Goal: Task Accomplishment & Management: Manage account settings

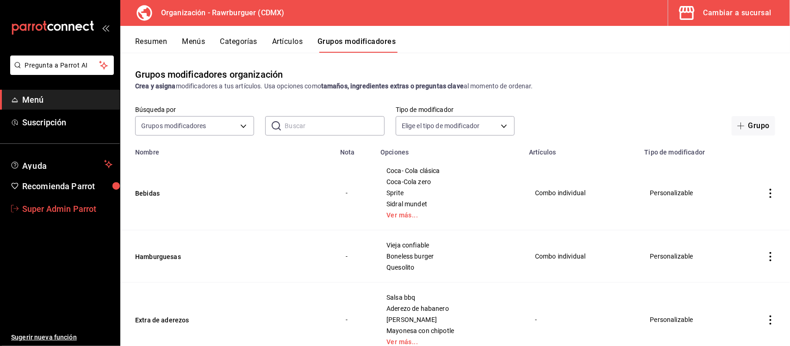
click at [74, 211] on span "Super Admin Parrot" at bounding box center [67, 209] width 90 height 12
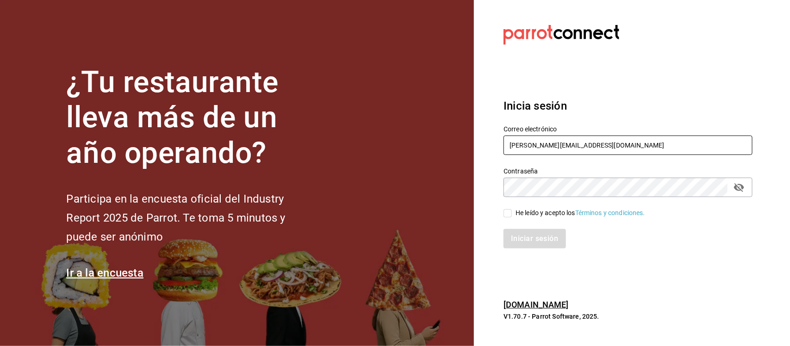
drag, startPoint x: 602, startPoint y: 144, endPoint x: 479, endPoint y: 146, distance: 122.6
click at [479, 146] on section "Datos incorrectos. Verifica que tu Correo o Contraseña estén bien escritos. Ini…" at bounding box center [624, 173] width 301 height 346
paste input "abyssmo@cdmx.com Parr0tConnec7"
click at [604, 149] on input "abyssmo@cdmx.com Parr0tConnec7" at bounding box center [627, 145] width 249 height 19
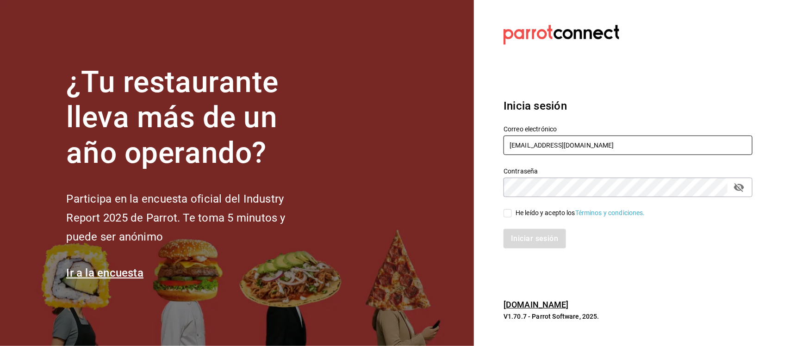
type input "abyssmo@cdmx.com"
click at [458, 193] on div "¿Tu restaurante lleva más de un año operando? Participa en la encuesta oficial …" at bounding box center [395, 173] width 790 height 346
click at [503, 214] on input "He leído y acepto los Términos y condiciones." at bounding box center [507, 213] width 8 height 8
checkbox input "true"
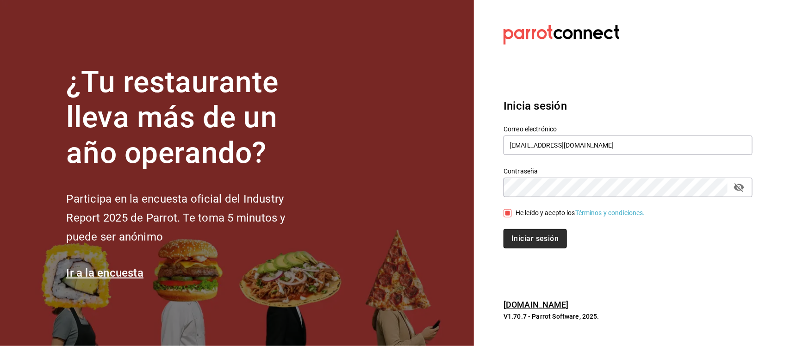
click at [512, 234] on button "Iniciar sesión" at bounding box center [534, 238] width 63 height 19
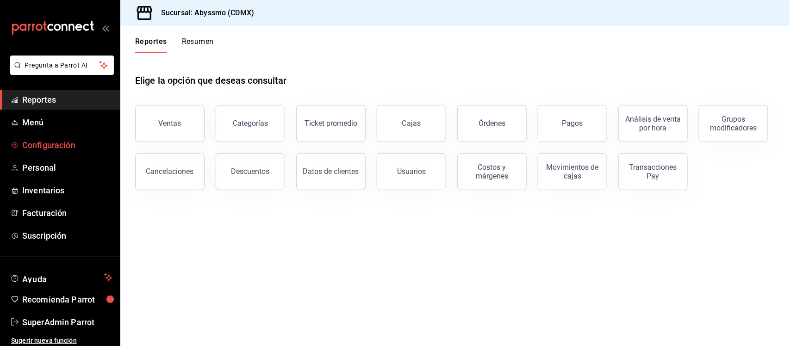
click at [73, 146] on span "Configuración" at bounding box center [67, 145] width 90 height 12
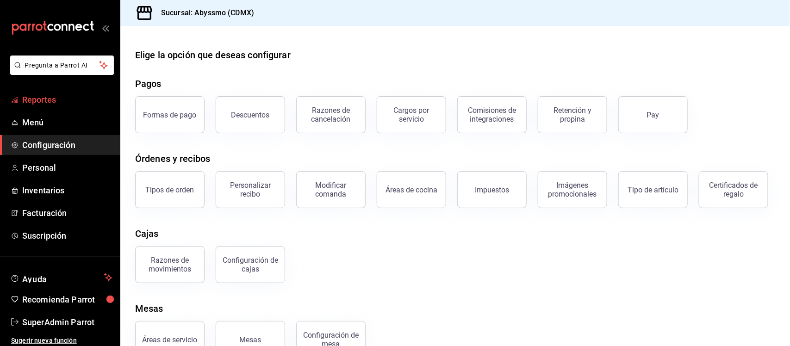
click at [47, 103] on span "Reportes" at bounding box center [67, 99] width 90 height 12
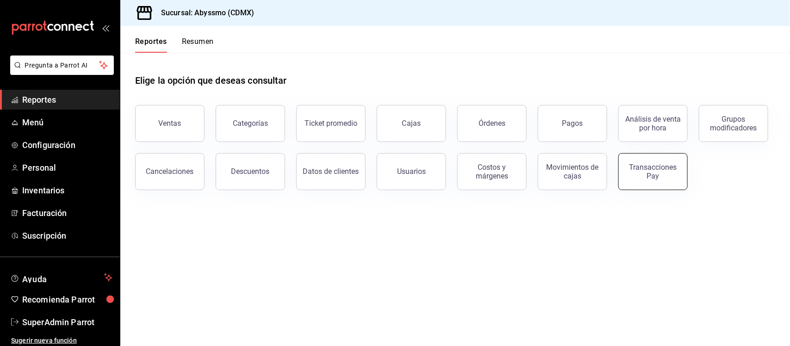
click at [648, 170] on div "Transacciones Pay" at bounding box center [652, 172] width 57 height 18
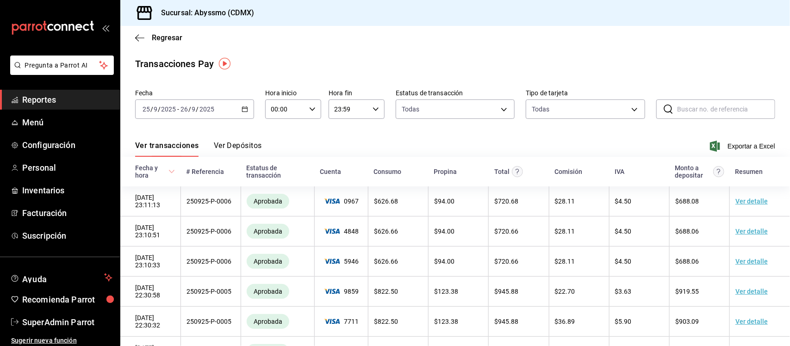
click at [246, 106] on \(Stroke\) "button" at bounding box center [246, 106] width 0 height 0
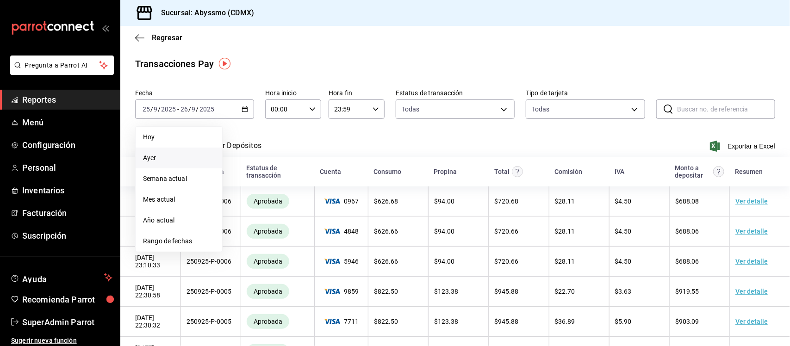
click at [182, 155] on span "Ayer" at bounding box center [179, 158] width 72 height 10
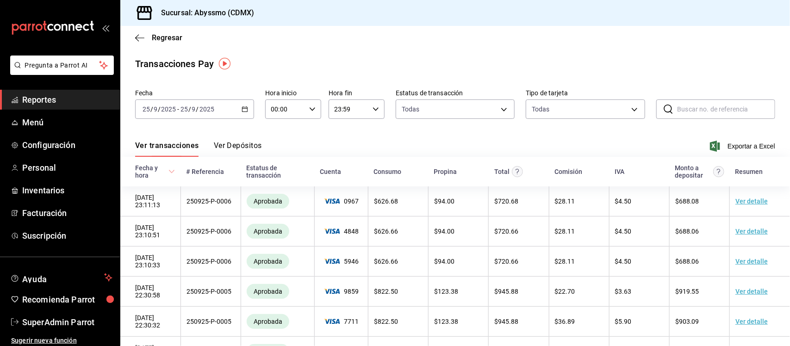
click at [256, 150] on button "Ver Depósitos" at bounding box center [238, 149] width 48 height 16
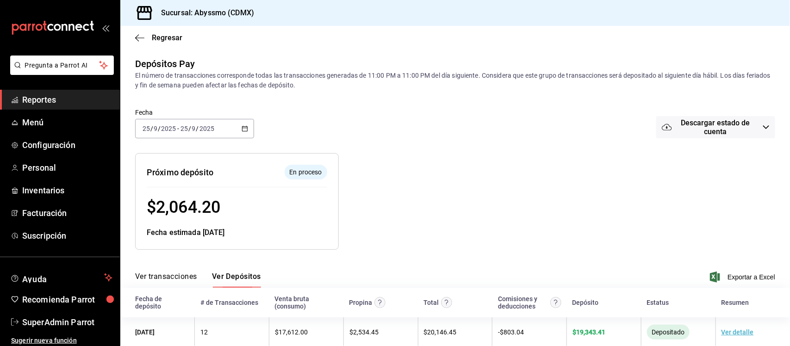
scroll to position [17, 0]
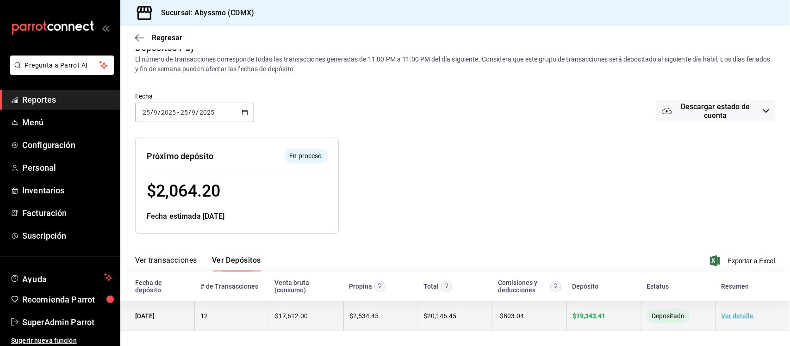
click at [724, 317] on link "Ver detalle" at bounding box center [737, 315] width 32 height 7
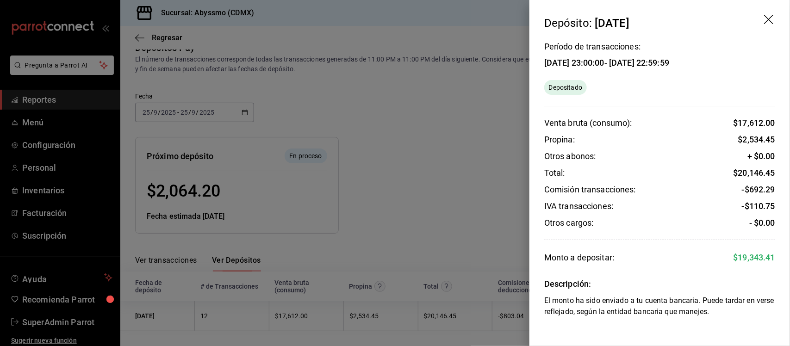
click at [44, 98] on div at bounding box center [395, 173] width 790 height 346
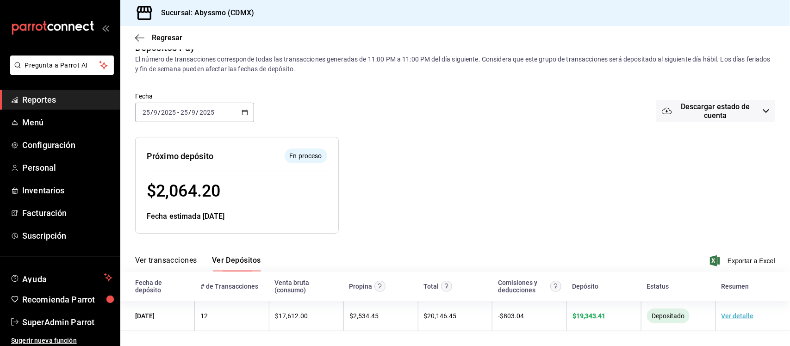
click at [44, 98] on span "Reportes" at bounding box center [67, 99] width 90 height 12
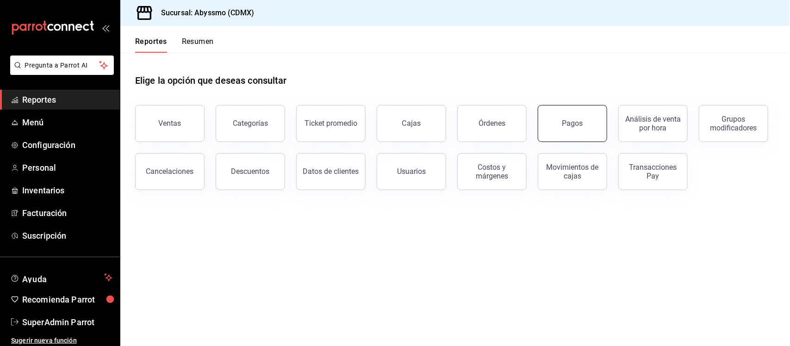
click at [556, 125] on button "Pagos" at bounding box center [571, 123] width 69 height 37
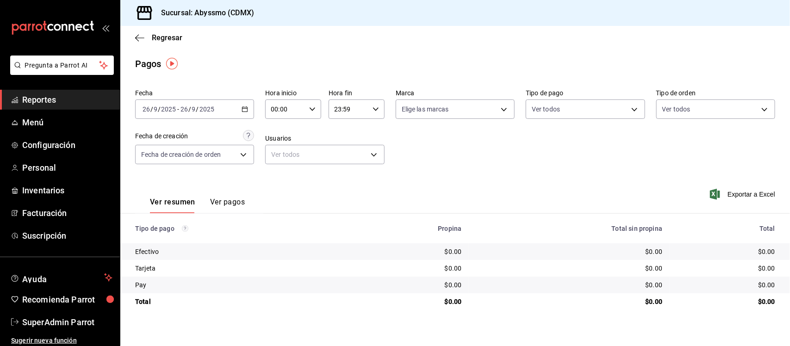
click at [164, 111] on input "2025" at bounding box center [168, 108] width 16 height 7
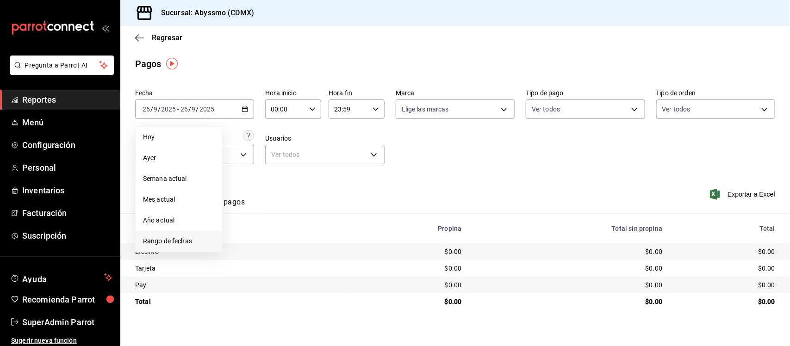
click at [185, 239] on span "Rango de fechas" at bounding box center [179, 241] width 72 height 10
click at [259, 228] on abbr "23" at bounding box center [258, 231] width 6 height 6
click at [276, 228] on abbr "24" at bounding box center [275, 231] width 6 height 6
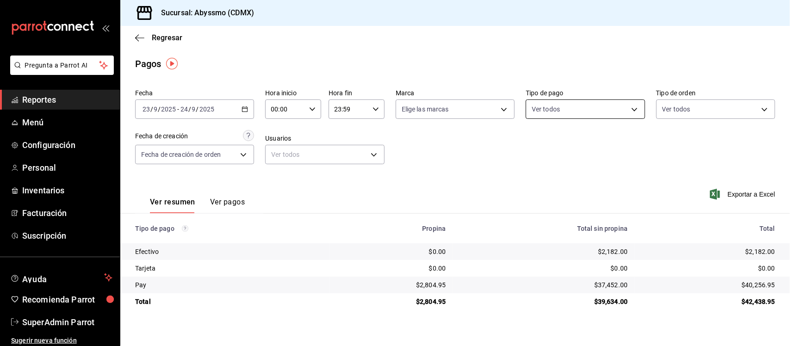
click at [613, 107] on body "Pregunta a Parrot AI Reportes Menú Configuración Personal Inventarios Facturaci…" at bounding box center [395, 173] width 790 height 346
click at [556, 215] on span "Pay" at bounding box center [596, 218] width 90 height 10
type input "1853df98-33eb-4eb4-8957-d8dc0e3b1cb1"
checkbox input "true"
click at [479, 157] on div at bounding box center [395, 173] width 790 height 346
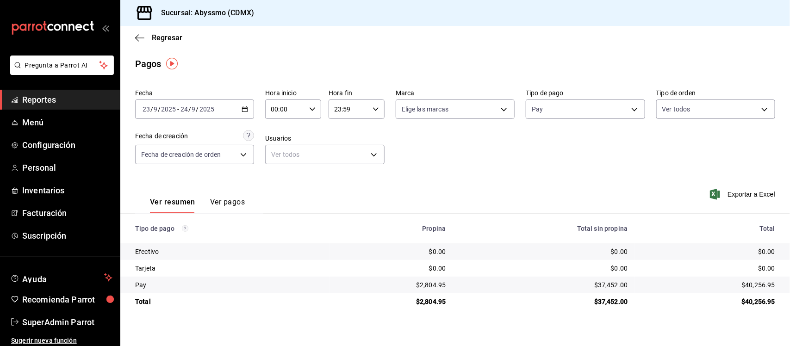
click at [284, 112] on input "00:00" at bounding box center [285, 109] width 40 height 19
click at [280, 188] on button "23" at bounding box center [279, 196] width 25 height 19
type input "23:00"
click at [362, 124] on div at bounding box center [395, 173] width 790 height 346
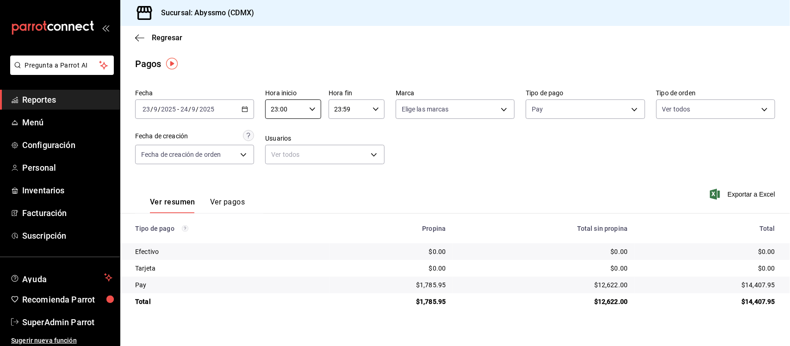
click at [375, 110] on icon "button" at bounding box center [375, 109] width 6 height 6
click at [373, 135] on span "00" at bounding box center [370, 132] width 13 height 7
type input "23:00"
click at [520, 163] on div at bounding box center [395, 173] width 790 height 346
click at [243, 161] on body "Pregunta a Parrot AI Reportes Menú Configuración Personal Inventarios Facturaci…" at bounding box center [395, 173] width 790 height 346
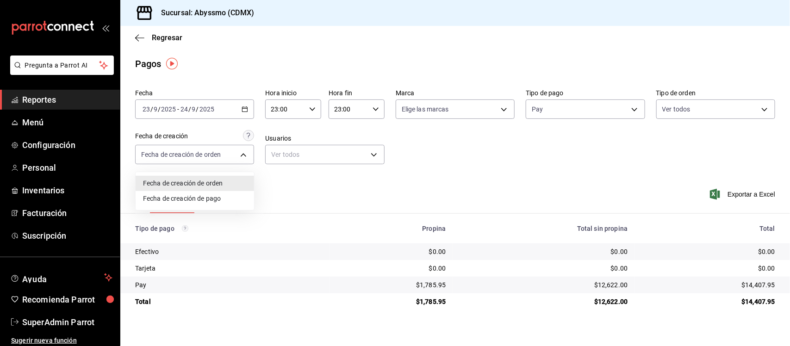
click at [212, 194] on li "Fecha de creación de pago" at bounding box center [195, 198] width 118 height 15
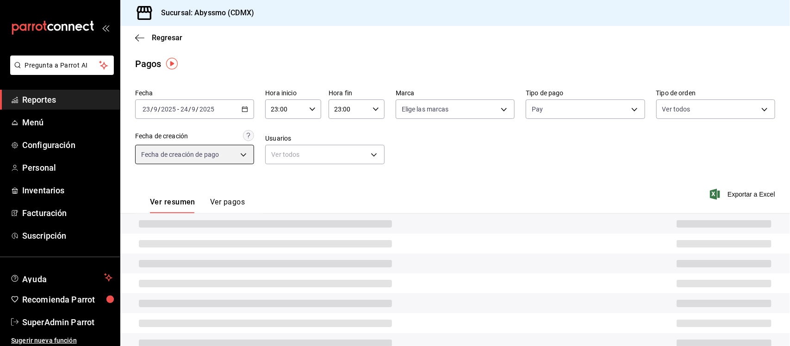
type input "ORDER_PAYMENT"
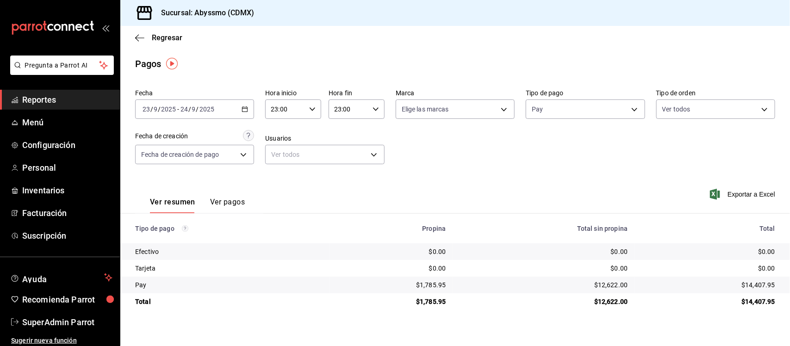
click at [248, 107] on div "2025-09-23 23 / 9 / 2025 - 2025-09-24 24 / 9 / 2025" at bounding box center [194, 108] width 119 height 19
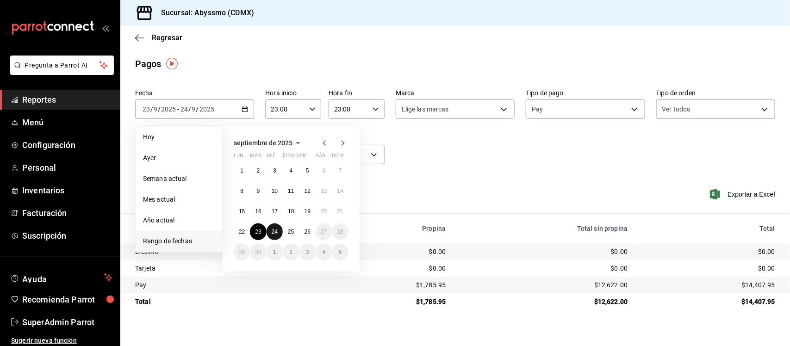
click at [273, 232] on abbr "24" at bounding box center [275, 231] width 6 height 6
type input "00:00"
type input "23:59"
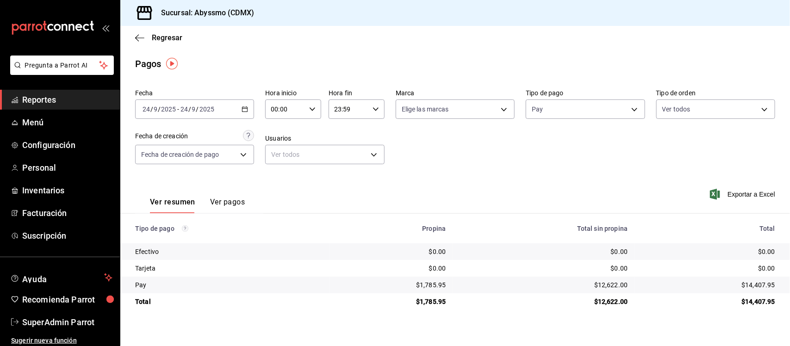
click at [240, 202] on button "Ver pagos" at bounding box center [227, 205] width 35 height 16
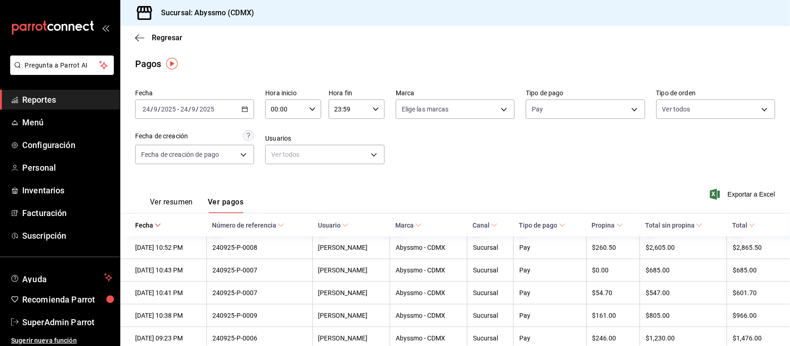
click at [173, 202] on button "Ver resumen" at bounding box center [171, 205] width 43 height 16
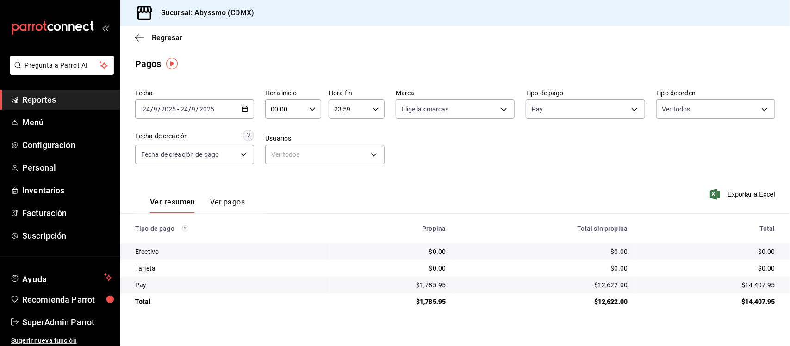
click at [239, 200] on button "Ver pagos" at bounding box center [227, 205] width 35 height 16
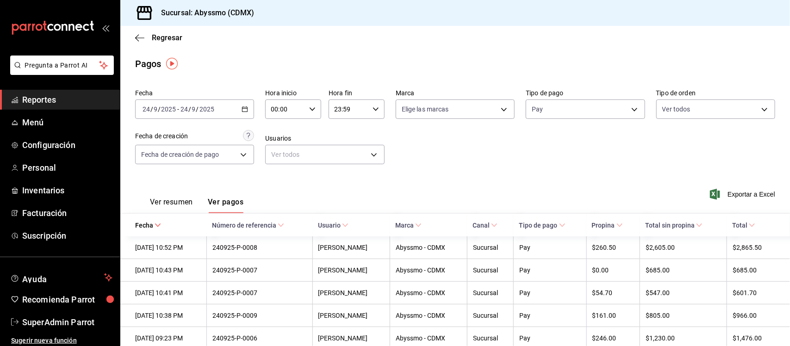
click at [191, 204] on button "Ver resumen" at bounding box center [171, 205] width 43 height 16
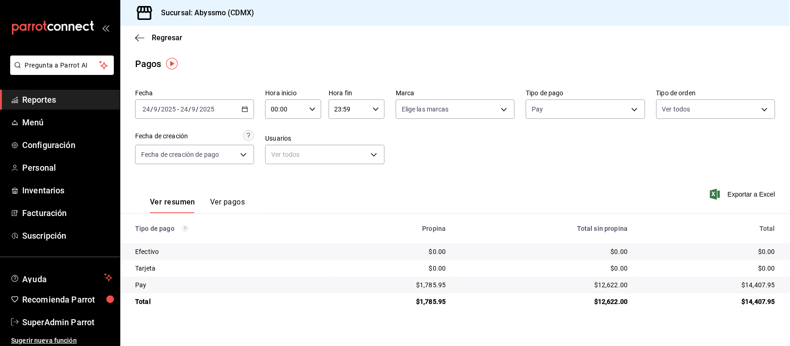
click at [238, 200] on button "Ver pagos" at bounding box center [227, 205] width 35 height 16
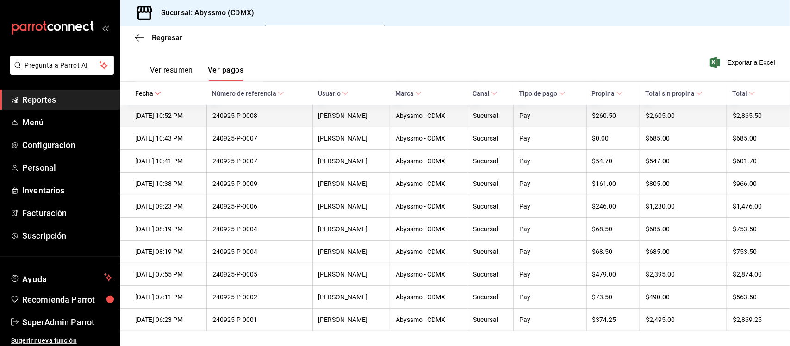
scroll to position [140, 0]
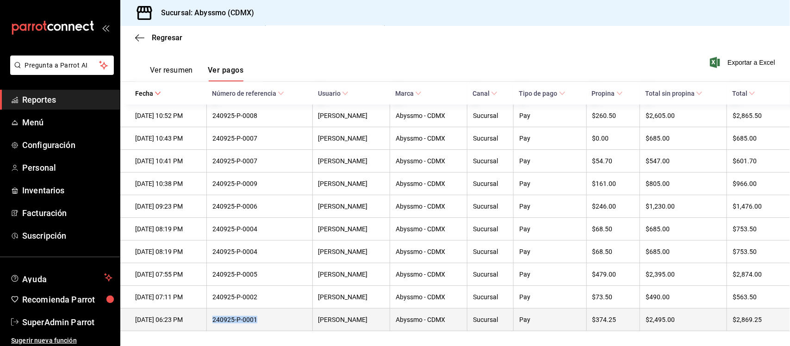
drag, startPoint x: 273, startPoint y: 319, endPoint x: 231, endPoint y: 320, distance: 42.1
click at [231, 320] on div "240925-P-0001" at bounding box center [259, 319] width 94 height 7
copy div "240925-P-0001"
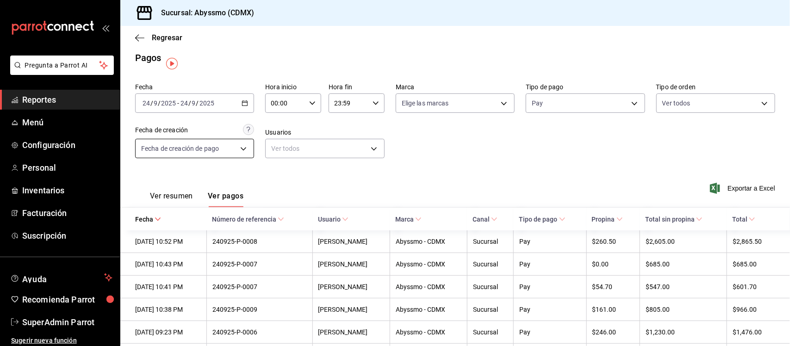
scroll to position [0, 0]
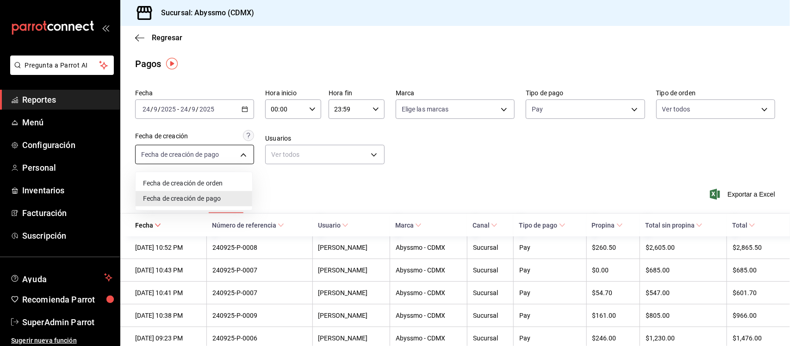
click at [242, 153] on body "Pregunta a Parrot AI Reportes Menú Configuración Personal Inventarios Facturaci…" at bounding box center [395, 173] width 790 height 346
click at [213, 181] on li "Fecha de creación de orden" at bounding box center [194, 183] width 117 height 15
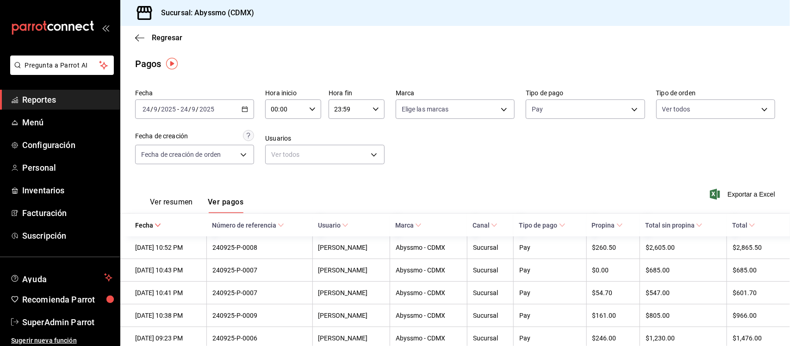
click at [167, 200] on button "Ver resumen" at bounding box center [171, 205] width 43 height 16
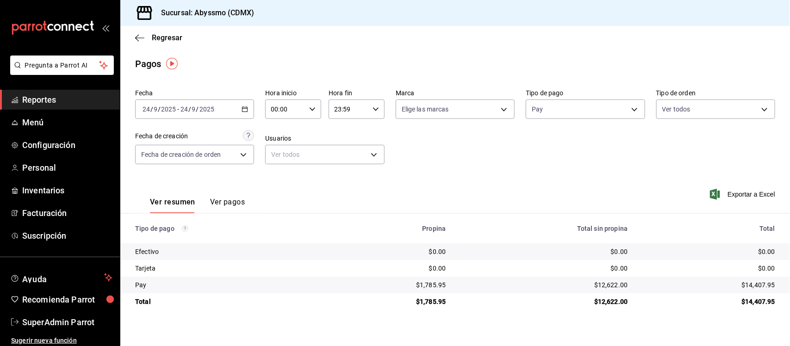
click at [217, 200] on button "Ver pagos" at bounding box center [227, 205] width 35 height 16
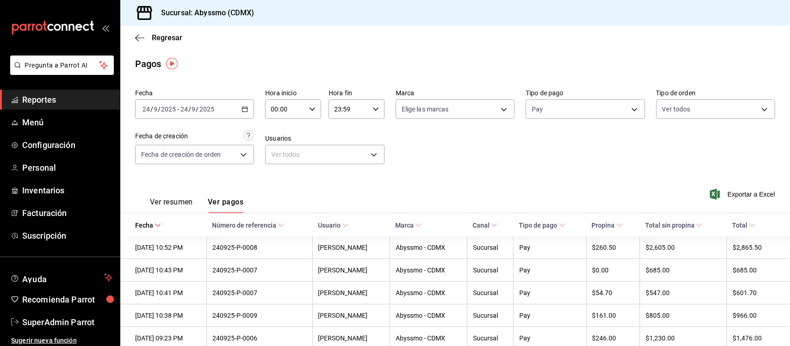
click at [190, 199] on button "Ver resumen" at bounding box center [171, 205] width 43 height 16
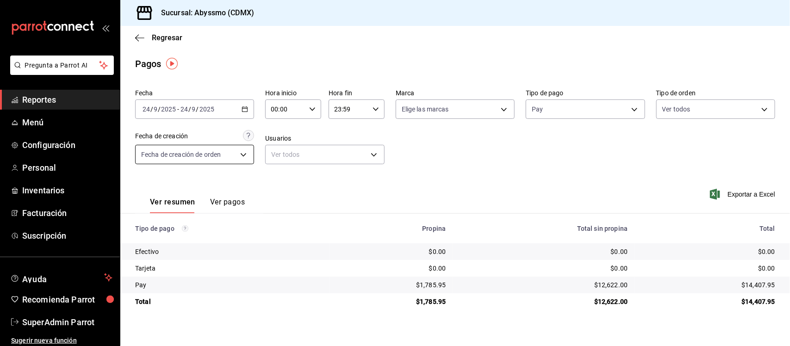
click at [238, 154] on body "Pregunta a Parrot AI Reportes Menú Configuración Personal Inventarios Facturaci…" at bounding box center [395, 173] width 790 height 346
click at [212, 198] on li "Fecha de creación de pago" at bounding box center [195, 198] width 118 height 15
click at [235, 199] on button "Ver pagos" at bounding box center [227, 205] width 35 height 16
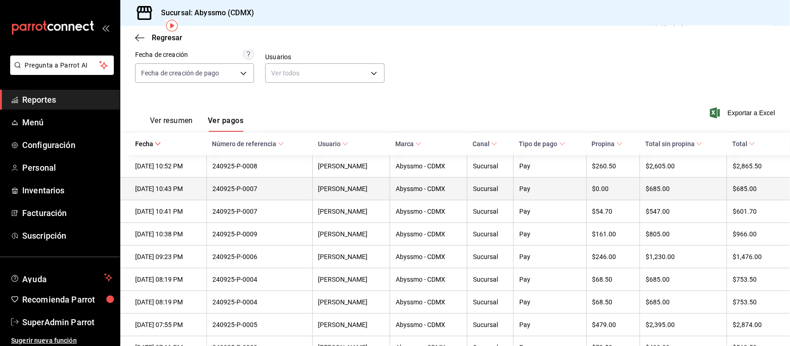
scroll to position [25, 0]
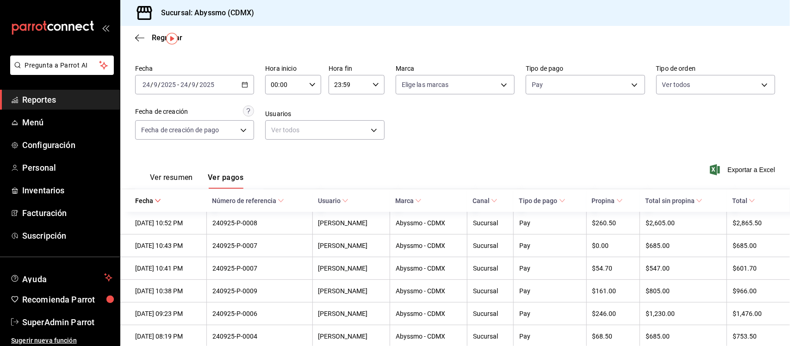
click at [246, 85] on \(Stroke\) "button" at bounding box center [245, 84] width 6 height 5
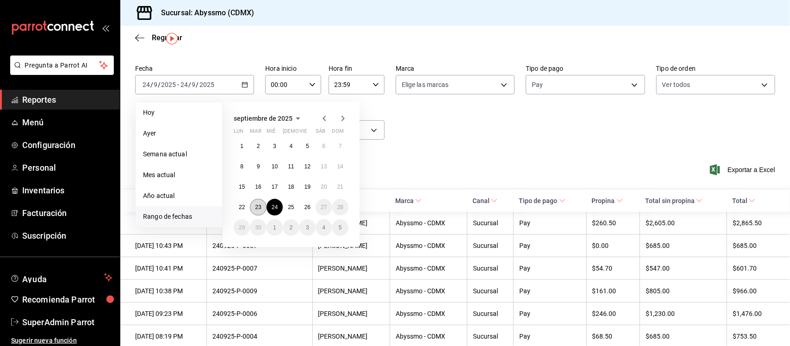
click at [255, 204] on abbr "23" at bounding box center [258, 207] width 6 height 6
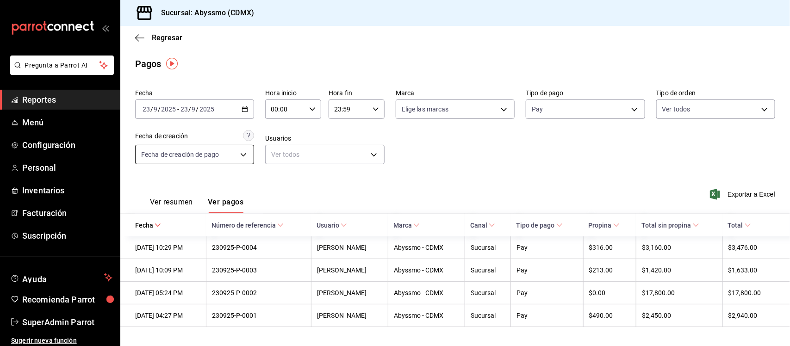
click at [234, 153] on body "Pregunta a Parrot AI Reportes Menú Configuración Personal Inventarios Facturaci…" at bounding box center [395, 173] width 790 height 346
click at [223, 183] on li "Fecha de creación de orden" at bounding box center [195, 183] width 118 height 15
click at [246, 112] on icon "button" at bounding box center [244, 109] width 6 height 6
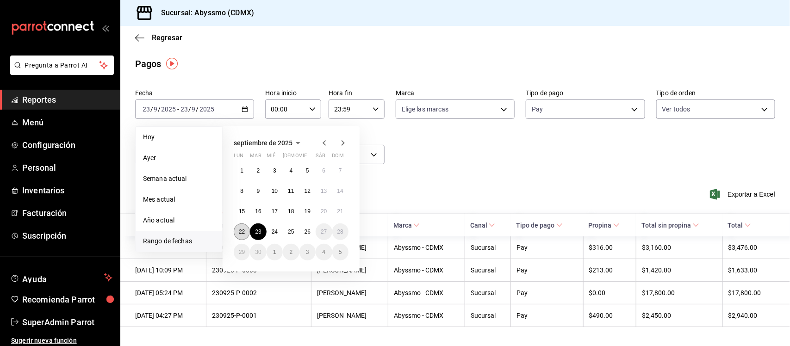
click at [242, 229] on abbr "22" at bounding box center [242, 231] width 6 height 6
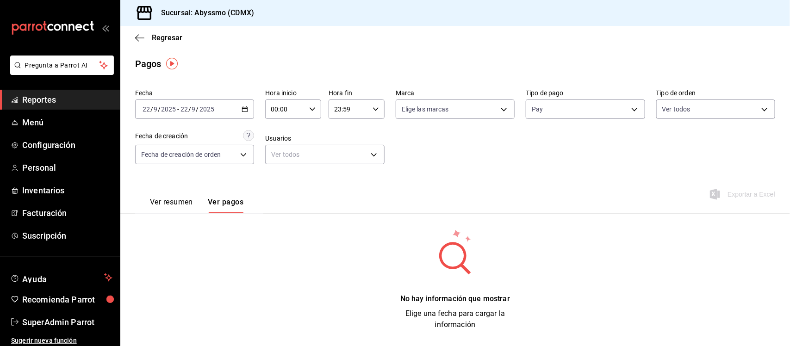
click at [244, 103] on div "2025-09-22 22 / 9 / 2025 - 2025-09-22 22 / 9 / 2025" at bounding box center [194, 108] width 119 height 19
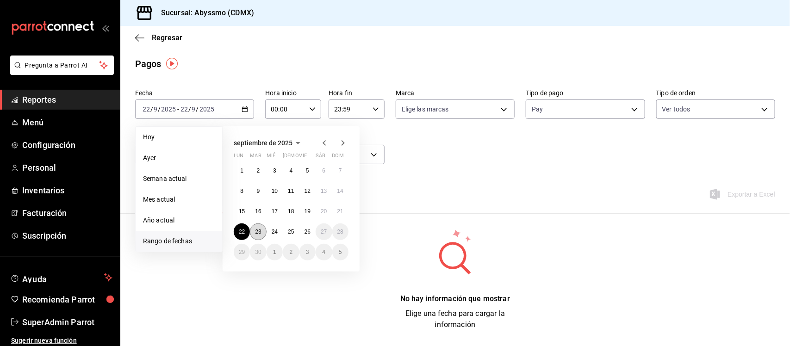
click at [258, 233] on abbr "23" at bounding box center [258, 231] width 6 height 6
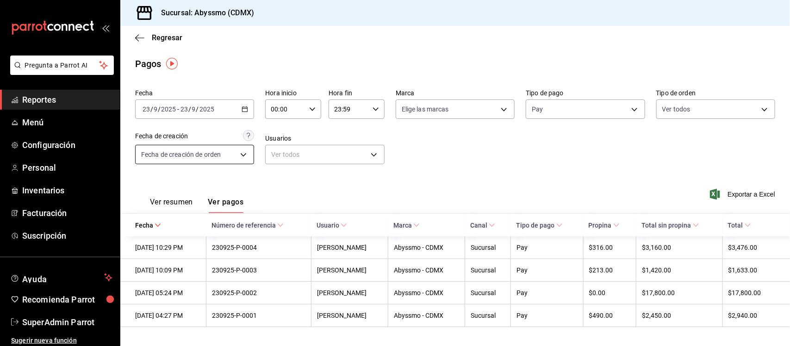
click at [239, 156] on body "Pregunta a Parrot AI Reportes Menú Configuración Personal Inventarios Facturaci…" at bounding box center [395, 173] width 790 height 346
click at [222, 198] on li "Fecha de creación de pago" at bounding box center [195, 198] width 118 height 15
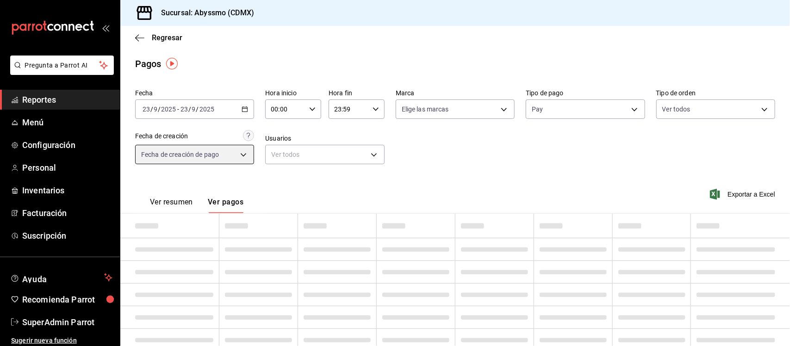
type input "ORDER_PAYMENT"
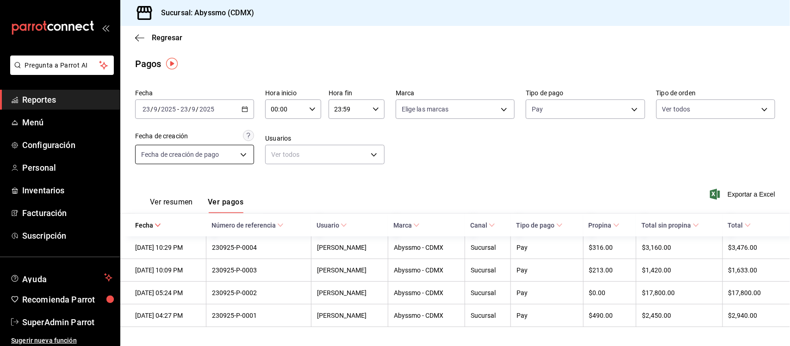
click at [246, 156] on body "Pregunta a Parrot AI Reportes Menú Configuración Personal Inventarios Facturaci…" at bounding box center [395, 173] width 790 height 346
click at [279, 181] on div at bounding box center [395, 173] width 790 height 346
click at [246, 109] on icon "button" at bounding box center [244, 109] width 6 height 6
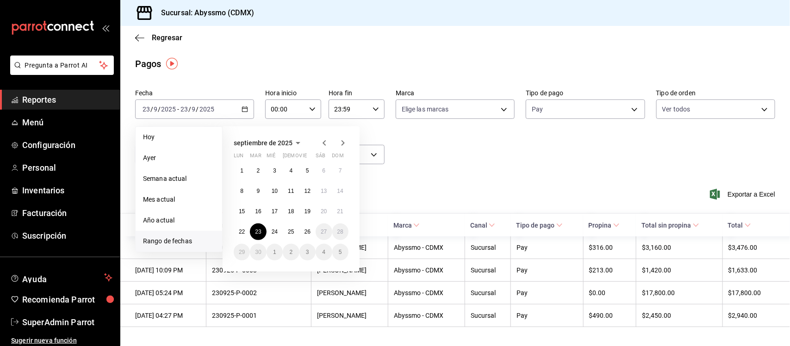
click at [251, 74] on main "Regresar Pagos Fecha 2025-09-23 23 / 9 / 2025 - 2025-09-23 23 / 9 / 2025 Hoy Ay…" at bounding box center [454, 186] width 669 height 320
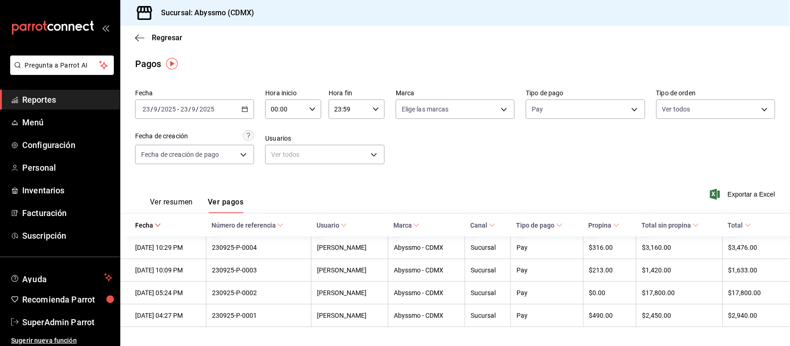
click at [31, 98] on span "Reportes" at bounding box center [67, 99] width 90 height 12
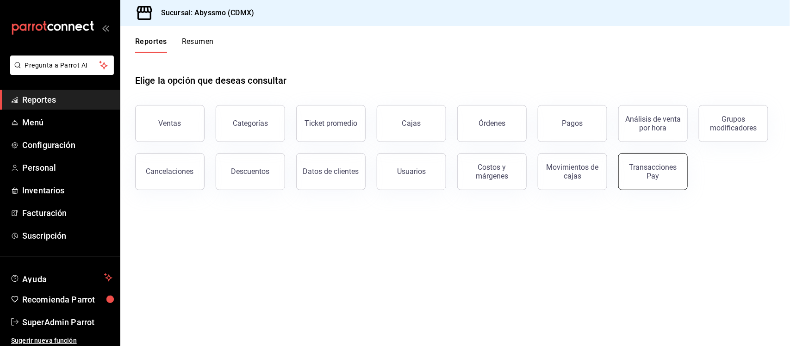
click at [665, 179] on div "Transacciones Pay" at bounding box center [652, 172] width 57 height 18
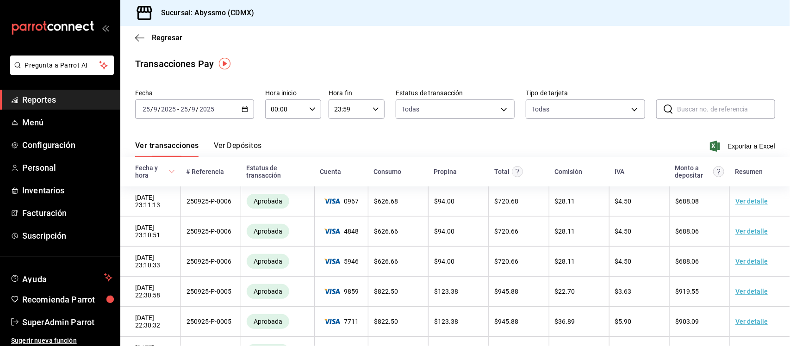
click at [244, 110] on icon "button" at bounding box center [244, 109] width 6 height 6
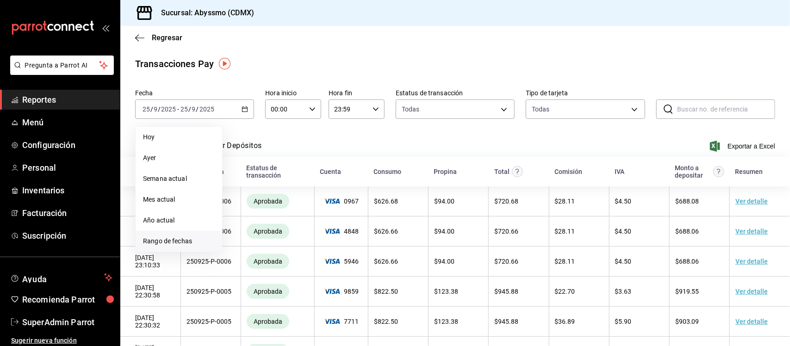
click at [177, 237] on span "Rango de fechas" at bounding box center [179, 241] width 72 height 10
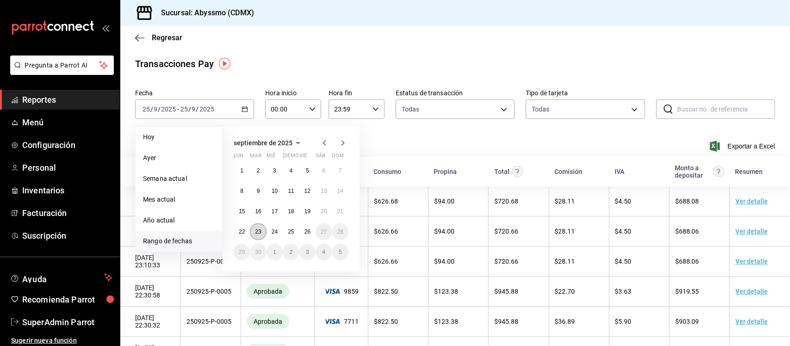
click at [260, 231] on abbr "23" at bounding box center [258, 231] width 6 height 6
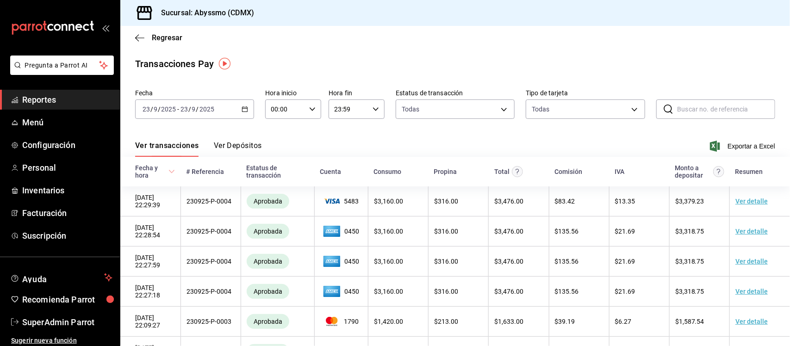
click at [246, 108] on \(Stroke\) "button" at bounding box center [245, 109] width 6 height 5
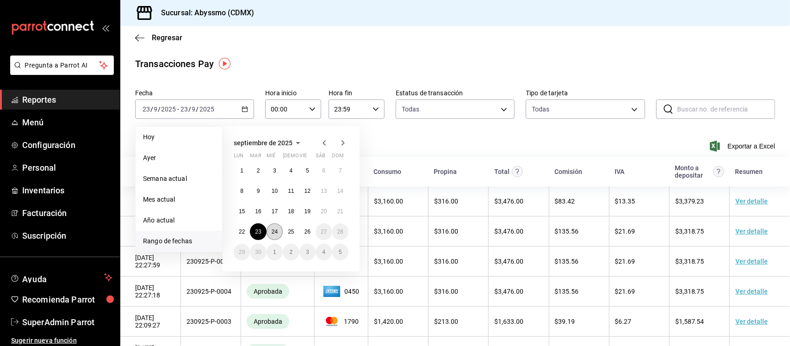
click at [277, 234] on button "24" at bounding box center [274, 231] width 16 height 17
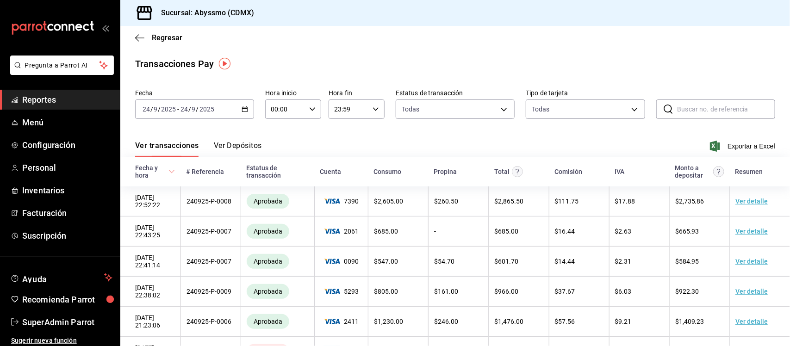
click at [246, 110] on \(Stroke\) "button" at bounding box center [245, 109] width 6 height 5
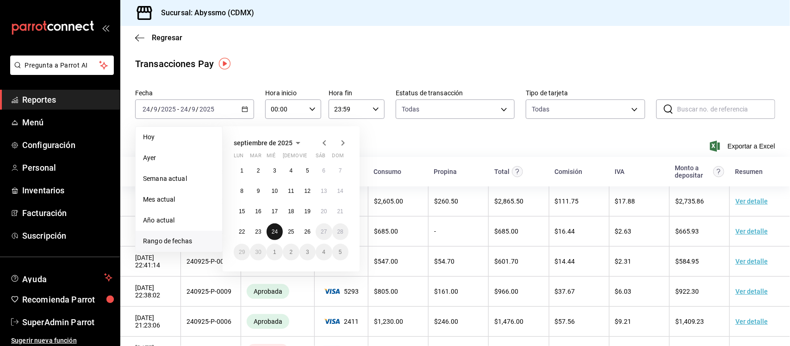
click at [278, 230] on button "24" at bounding box center [274, 231] width 16 height 17
click at [277, 232] on abbr "24" at bounding box center [275, 231] width 6 height 6
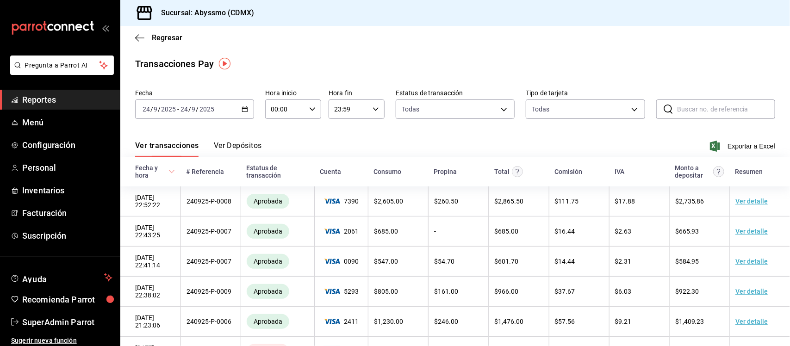
click at [234, 146] on button "Ver Depósitos" at bounding box center [238, 149] width 48 height 16
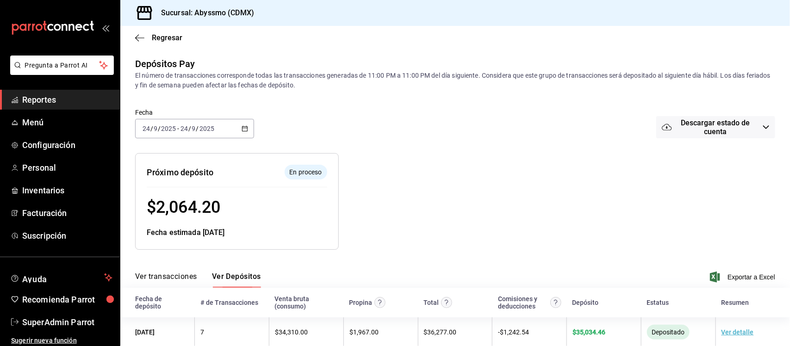
scroll to position [17, 0]
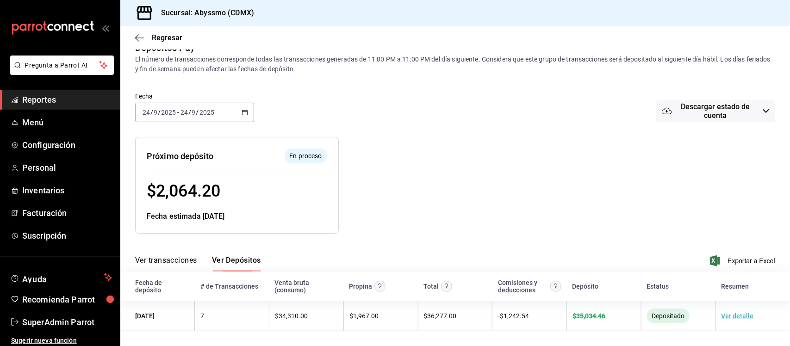
click at [243, 112] on icon "button" at bounding box center [244, 112] width 6 height 6
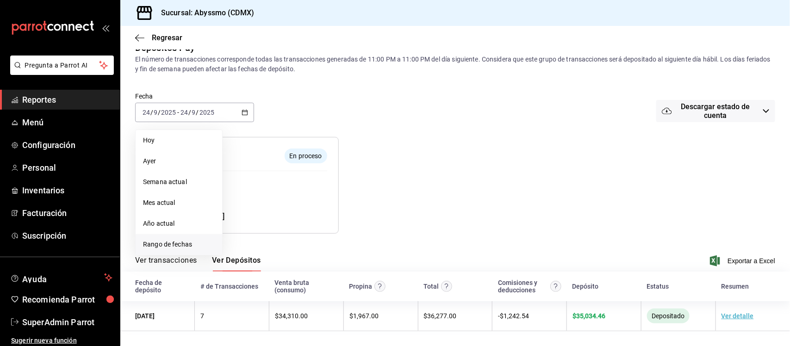
click at [164, 240] on span "Rango de fechas" at bounding box center [179, 245] width 72 height 10
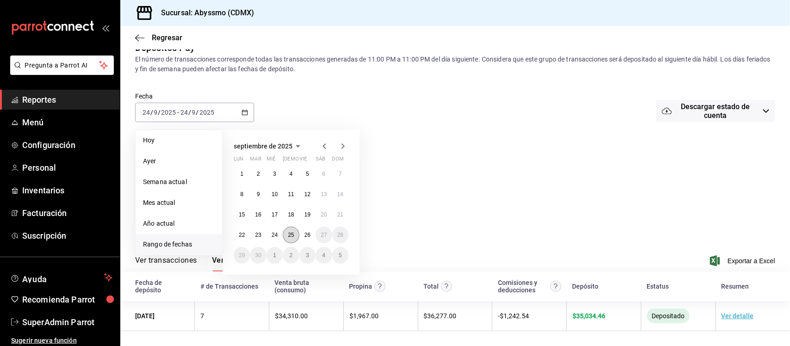
click at [292, 232] on abbr "25" at bounding box center [291, 235] width 6 height 6
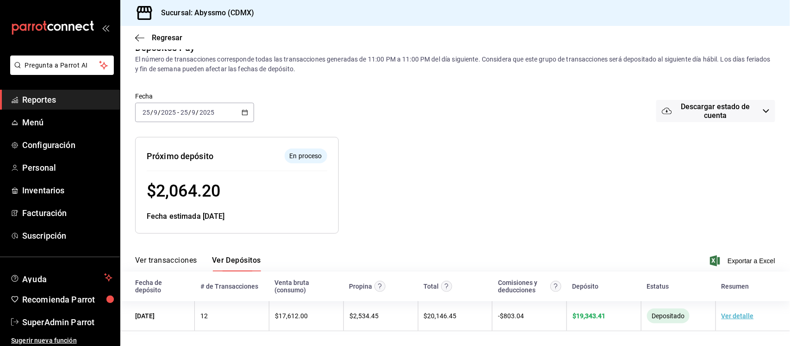
click at [42, 104] on span "Reportes" at bounding box center [67, 99] width 90 height 12
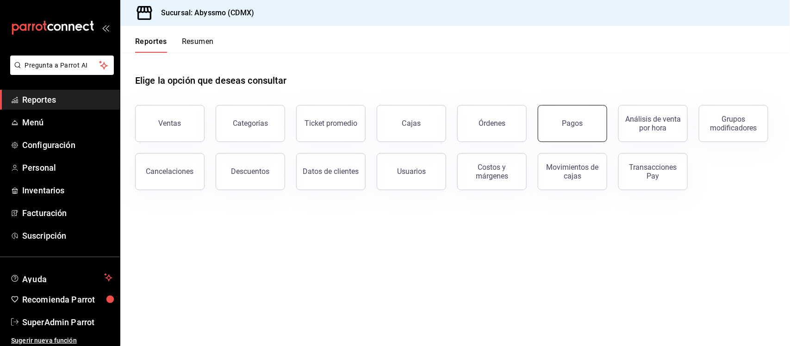
click at [562, 130] on button "Pagos" at bounding box center [571, 123] width 69 height 37
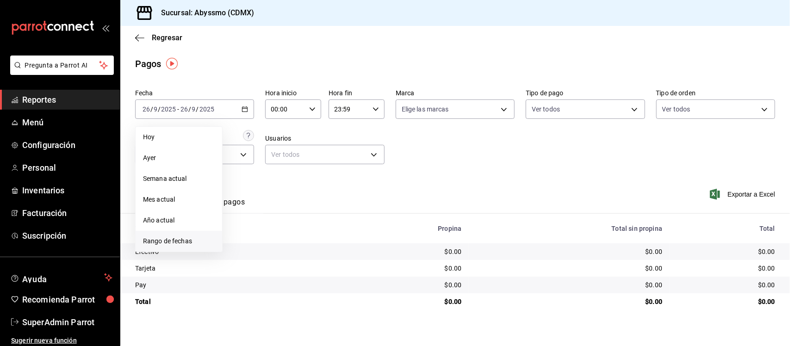
click at [181, 238] on span "Rango de fechas" at bounding box center [179, 241] width 72 height 10
click at [262, 233] on button "23" at bounding box center [258, 231] width 16 height 17
click at [278, 232] on button "24" at bounding box center [274, 231] width 16 height 17
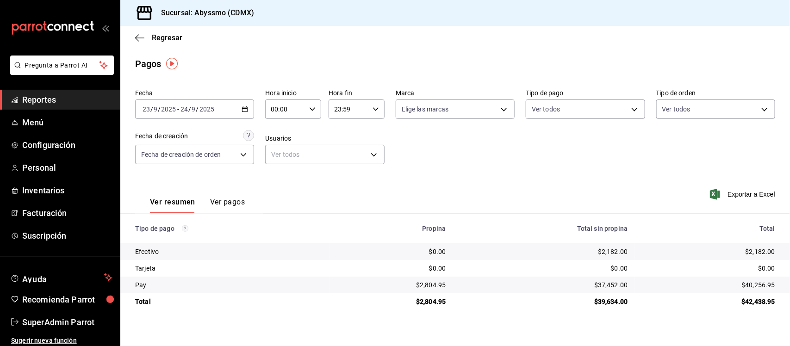
click at [274, 106] on input "00:00" at bounding box center [285, 109] width 40 height 19
click at [279, 192] on span "23" at bounding box center [278, 195] width 13 height 7
type input "23:00"
click at [482, 165] on div at bounding box center [395, 173] width 790 height 346
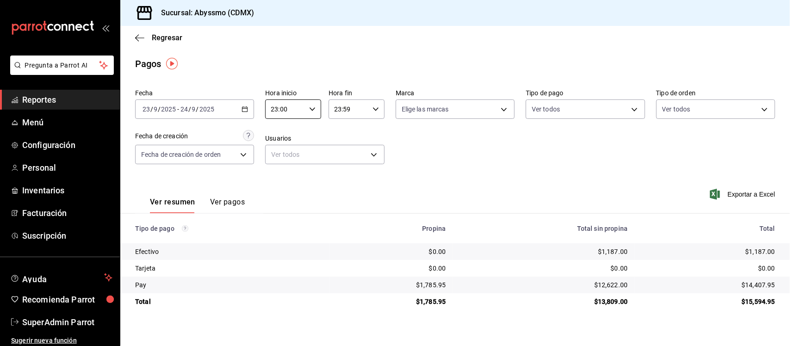
click at [233, 202] on button "Ver pagos" at bounding box center [227, 205] width 35 height 16
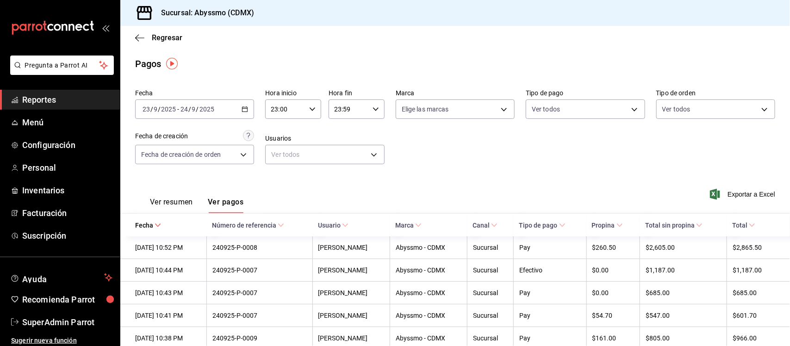
scroll to position [163, 0]
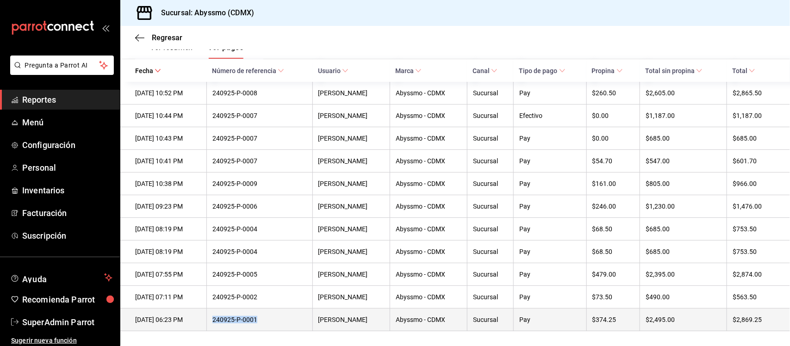
drag, startPoint x: 278, startPoint y: 320, endPoint x: 232, endPoint y: 322, distance: 45.8
click at [232, 322] on div "240925-P-0001" at bounding box center [259, 319] width 94 height 7
copy div "240925-P-0001"
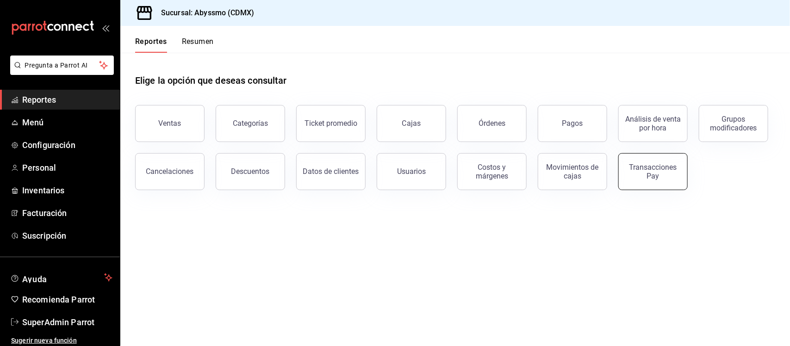
click at [643, 176] on div "Transacciones Pay" at bounding box center [652, 172] width 57 height 18
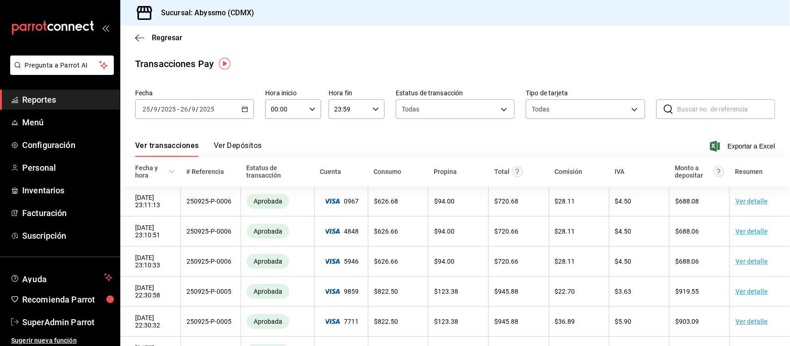
click at [241, 109] on icon "button" at bounding box center [244, 109] width 6 height 6
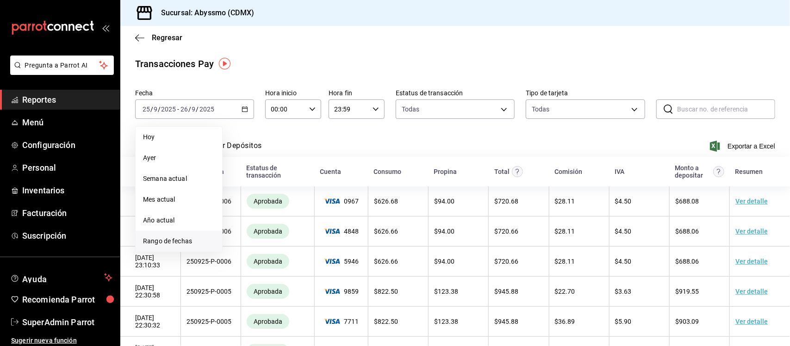
click at [188, 240] on span "Rango de fechas" at bounding box center [179, 241] width 72 height 10
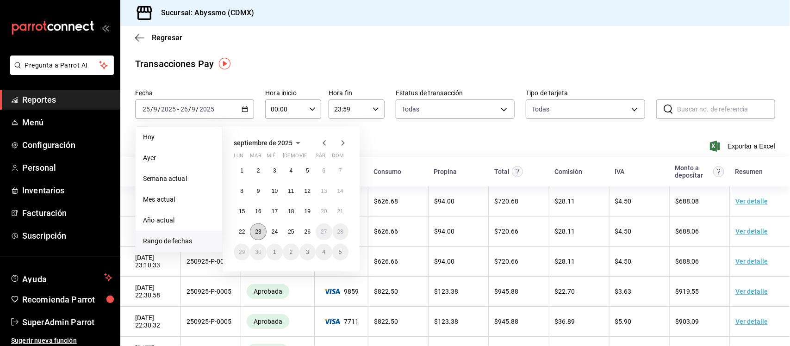
click at [260, 232] on abbr "23" at bounding box center [258, 231] width 6 height 6
click at [278, 231] on abbr "24" at bounding box center [275, 231] width 6 height 6
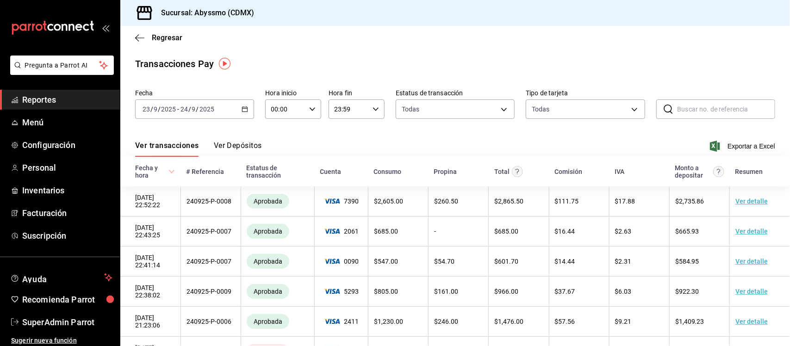
click at [312, 108] on icon "button" at bounding box center [312, 109] width 6 height 6
click at [280, 192] on span "23" at bounding box center [277, 195] width 13 height 7
type input "23:00"
click at [375, 109] on div at bounding box center [395, 173] width 790 height 346
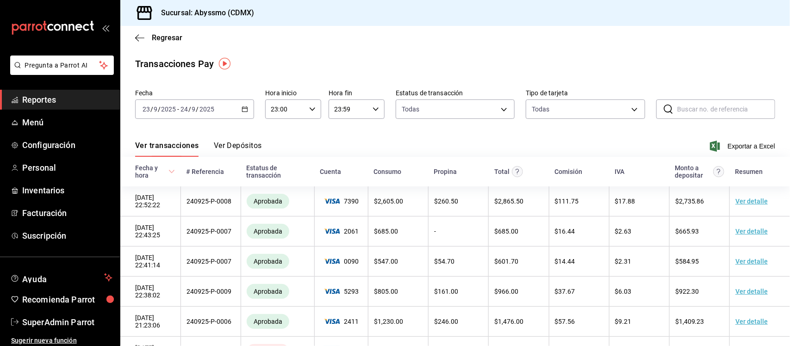
click at [375, 109] on icon "button" at bounding box center [375, 109] width 6 height 6
click at [368, 132] on span "00" at bounding box center [367, 132] width 13 height 7
type input "23:00"
click at [463, 146] on div at bounding box center [395, 173] width 790 height 346
click at [710, 148] on icon "button" at bounding box center [715, 146] width 10 height 11
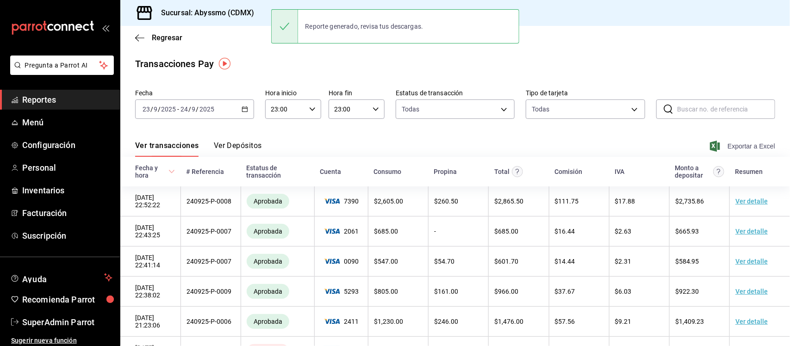
click at [254, 145] on button "Ver Depósitos" at bounding box center [238, 149] width 48 height 16
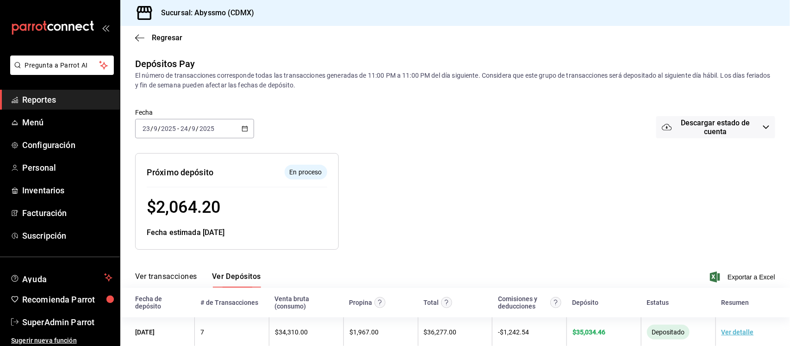
scroll to position [17, 0]
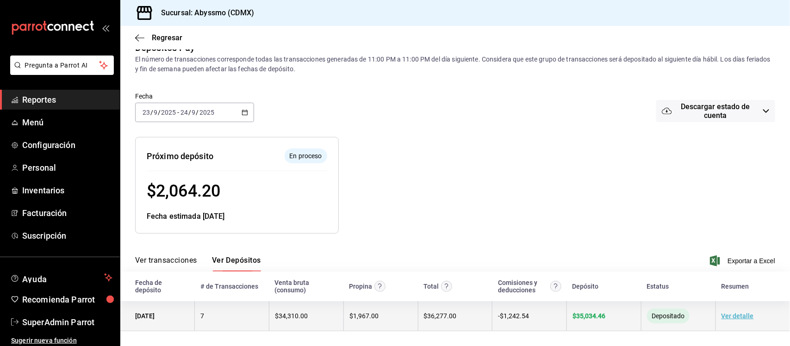
click at [735, 315] on link "Ver detalle" at bounding box center [737, 315] width 32 height 7
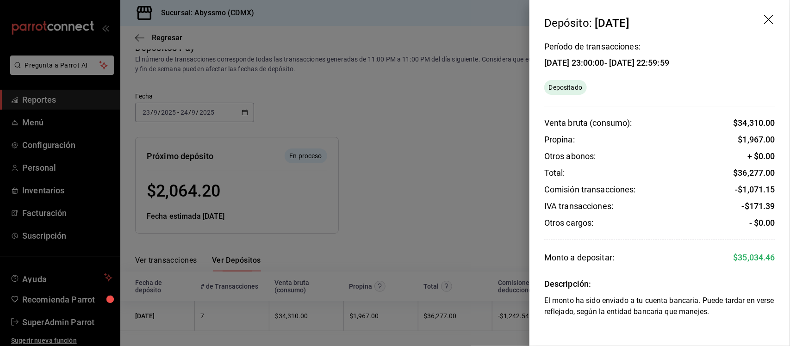
click at [465, 131] on div at bounding box center [395, 173] width 790 height 346
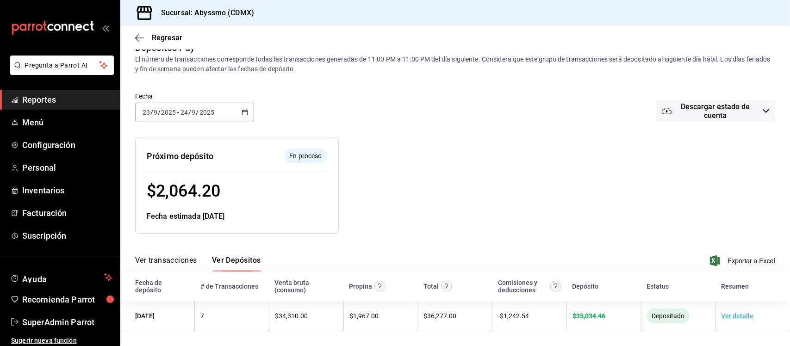
click at [241, 109] on icon "button" at bounding box center [244, 112] width 6 height 6
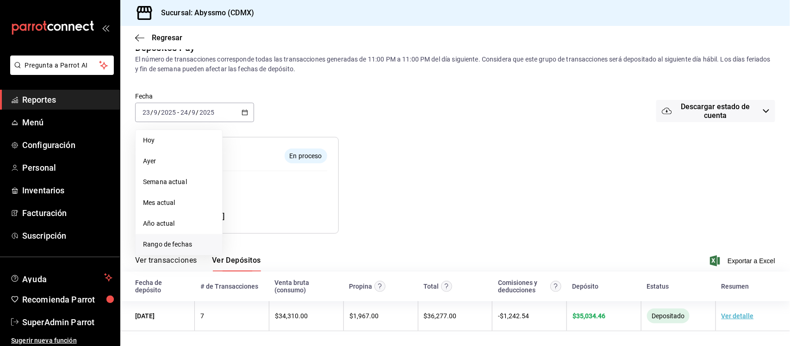
click at [176, 246] on span "Rango de fechas" at bounding box center [179, 245] width 72 height 10
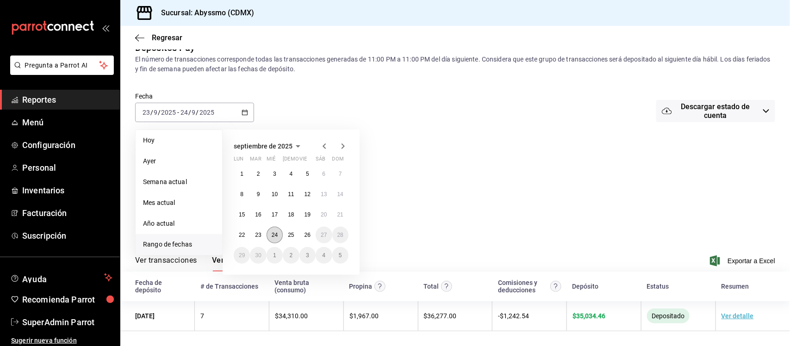
click at [271, 236] on button "24" at bounding box center [274, 235] width 16 height 17
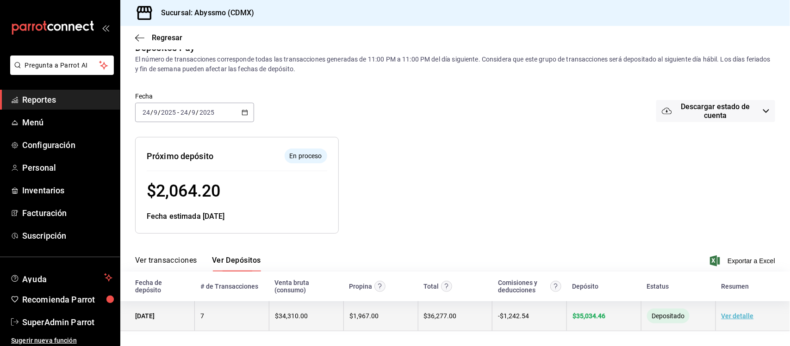
click at [738, 317] on link "Ver detalle" at bounding box center [737, 315] width 32 height 7
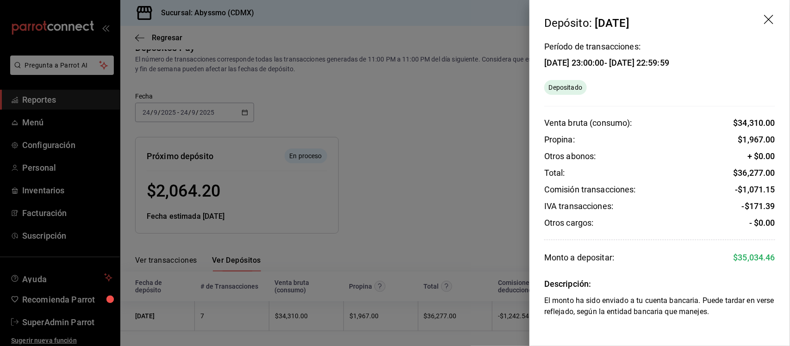
click at [765, 25] on icon "drag" at bounding box center [769, 20] width 11 height 11
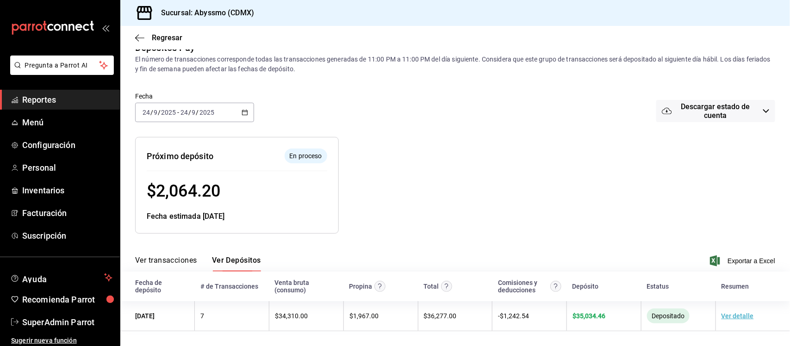
click at [241, 109] on icon "button" at bounding box center [244, 112] width 6 height 6
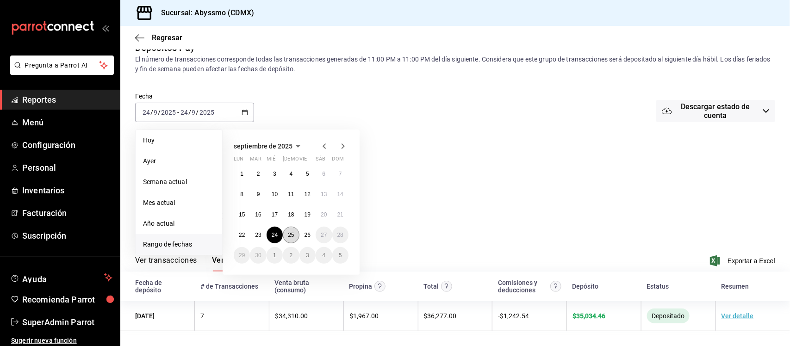
click at [297, 232] on button "25" at bounding box center [291, 235] width 16 height 17
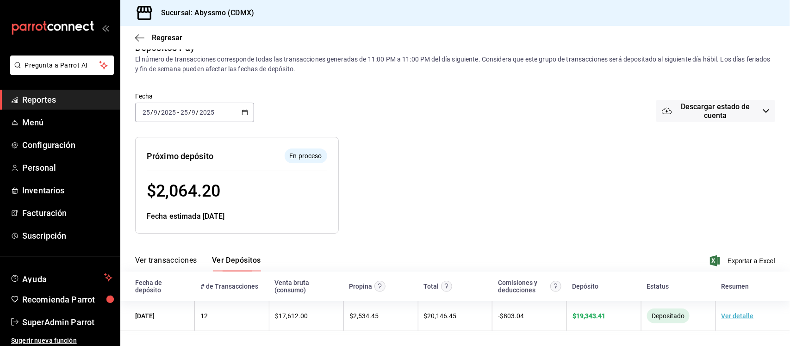
click at [179, 257] on button "Ver transacciones" at bounding box center [166, 264] width 62 height 16
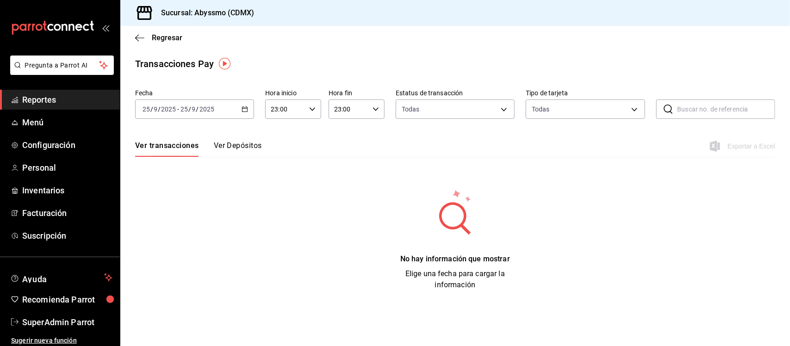
click at [244, 107] on \(Stroke\) "button" at bounding box center [245, 109] width 6 height 5
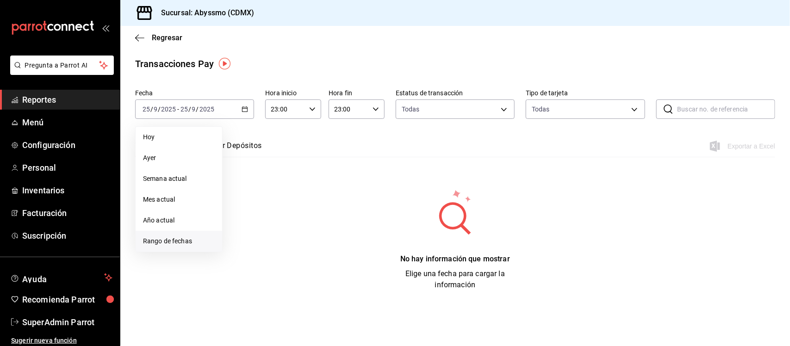
click at [187, 241] on span "Rango de fechas" at bounding box center [179, 241] width 72 height 10
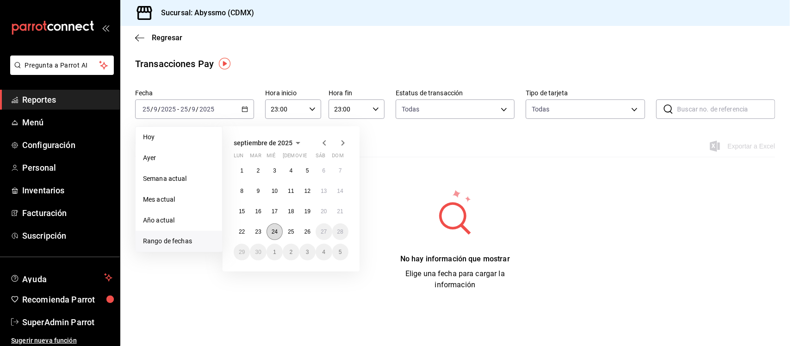
click at [275, 232] on abbr "24" at bounding box center [275, 231] width 6 height 6
click at [256, 232] on abbr "23" at bounding box center [258, 231] width 6 height 6
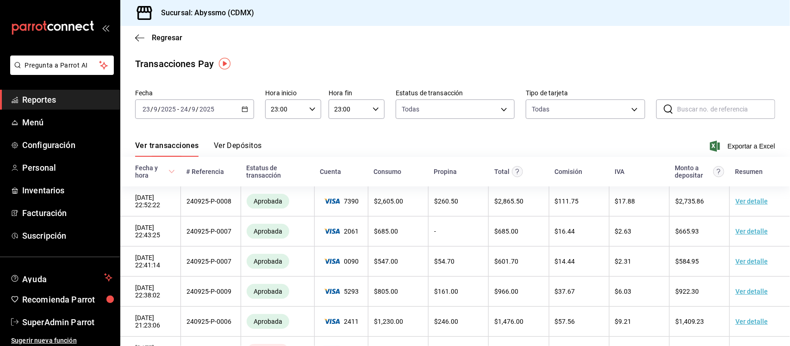
click at [248, 144] on button "Ver Depósitos" at bounding box center [238, 149] width 48 height 16
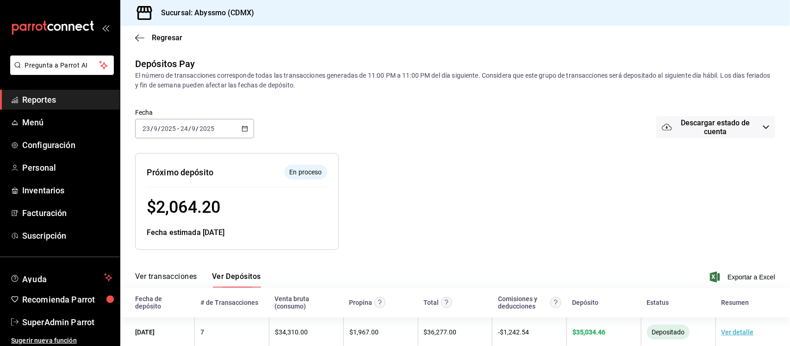
click at [246, 129] on div "2025-09-23 23 / 9 / 2025 - 2025-09-24 24 / 9 / 2025" at bounding box center [194, 128] width 119 height 19
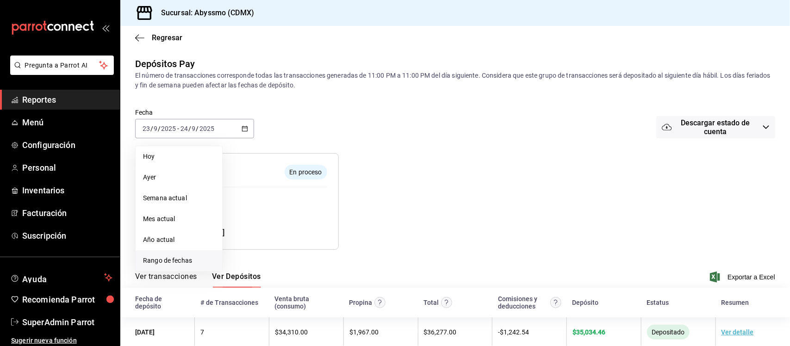
click at [190, 257] on span "Rango de fechas" at bounding box center [179, 261] width 72 height 10
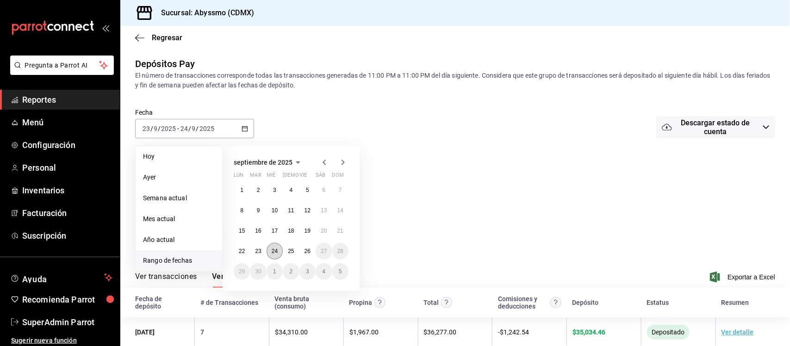
click at [275, 248] on abbr "24" at bounding box center [275, 251] width 6 height 6
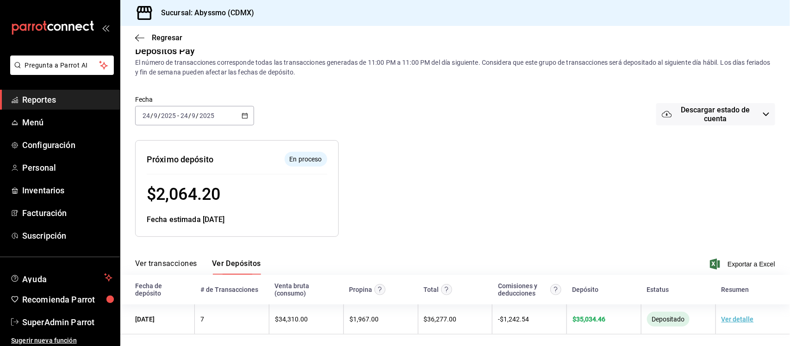
scroll to position [17, 0]
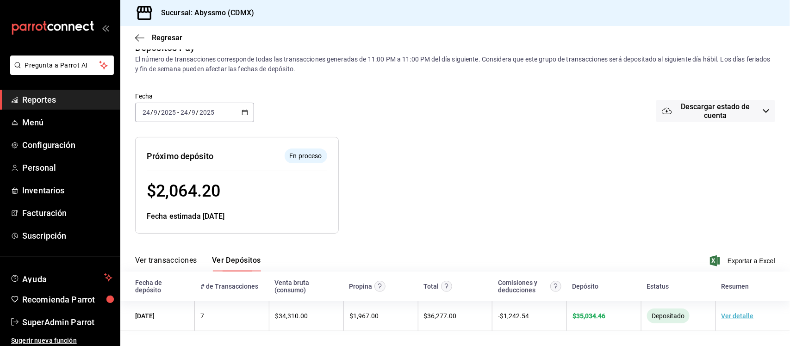
click at [243, 110] on \(Stroke\) "button" at bounding box center [245, 112] width 6 height 5
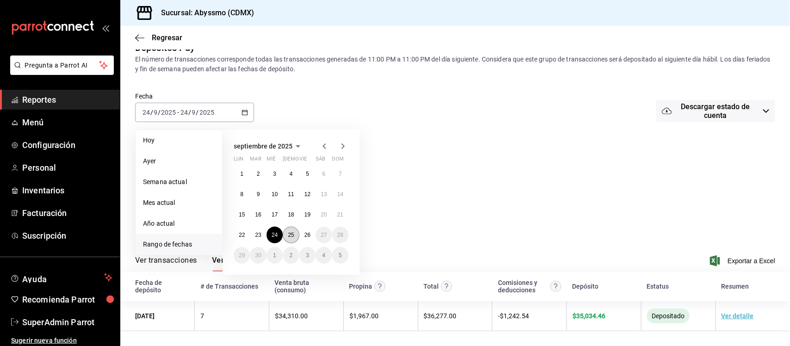
click at [284, 233] on button "25" at bounding box center [291, 235] width 16 height 17
click at [286, 233] on button "25" at bounding box center [291, 235] width 16 height 17
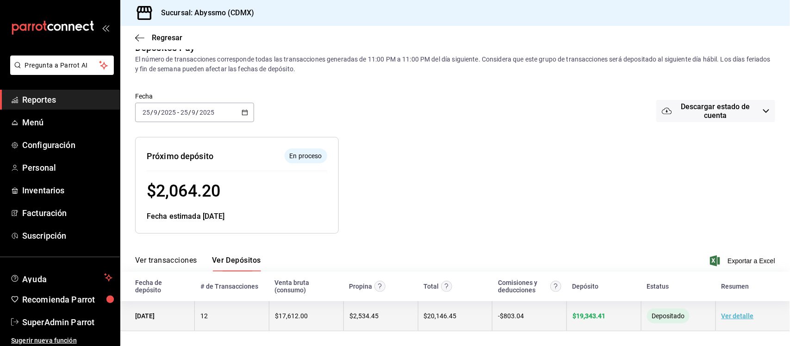
click at [382, 315] on td "$ 2,534.45" at bounding box center [380, 316] width 74 height 30
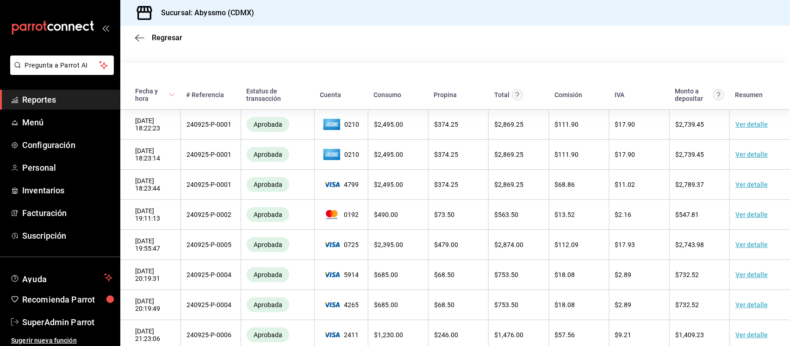
scroll to position [42, 0]
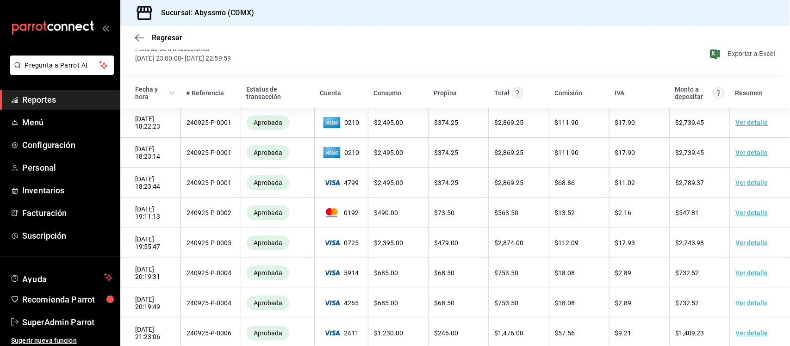
click at [727, 49] on span "Exportar a Excel" at bounding box center [742, 53] width 63 height 11
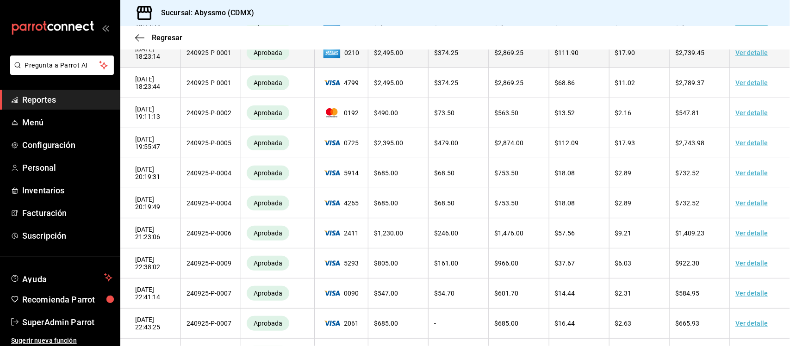
scroll to position [0, 0]
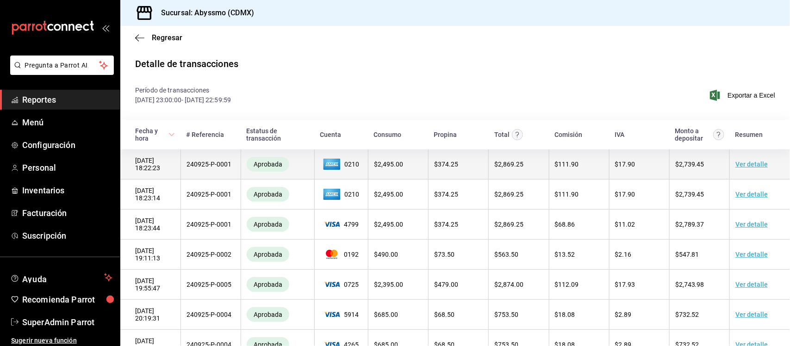
click at [743, 167] on link "Ver detalle" at bounding box center [751, 163] width 32 height 7
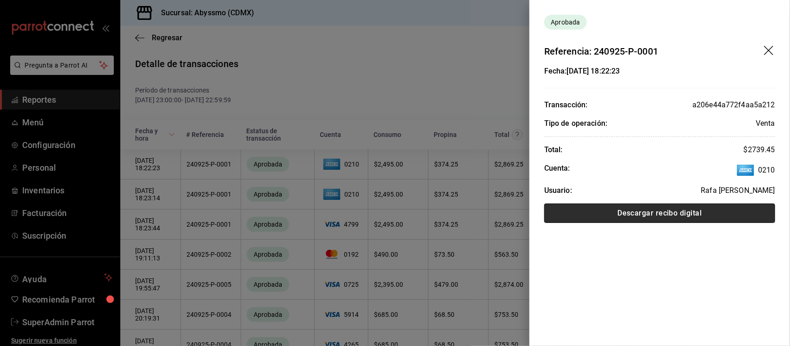
click at [645, 214] on button "Descargar recibo digital" at bounding box center [659, 213] width 231 height 19
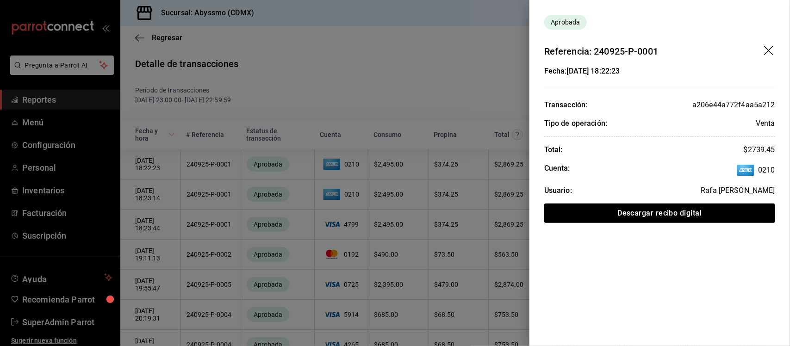
click at [767, 49] on icon "drag" at bounding box center [769, 51] width 11 height 11
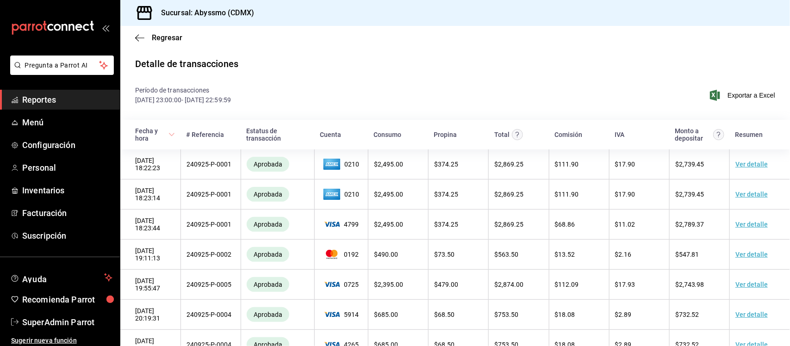
click at [33, 98] on span "Reportes" at bounding box center [67, 99] width 90 height 12
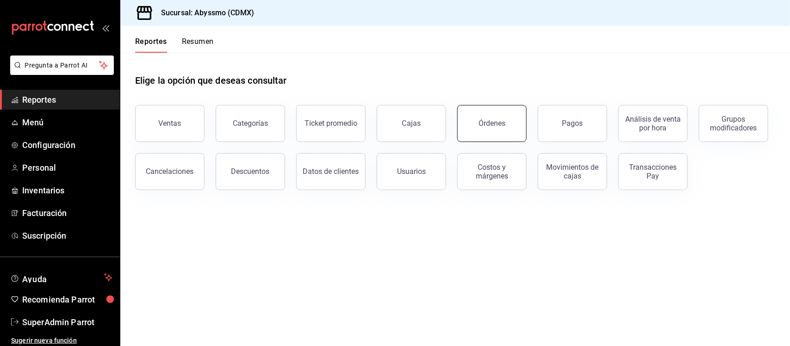
click at [488, 130] on button "Órdenes" at bounding box center [491, 123] width 69 height 37
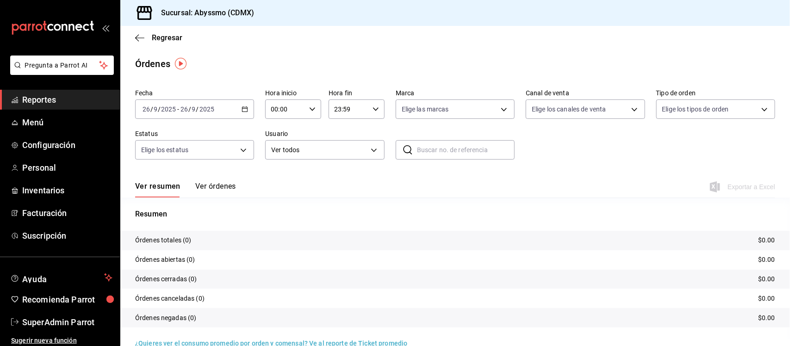
click at [242, 109] on icon "button" at bounding box center [244, 109] width 6 height 6
click at [154, 239] on span "Rango de fechas" at bounding box center [179, 241] width 72 height 10
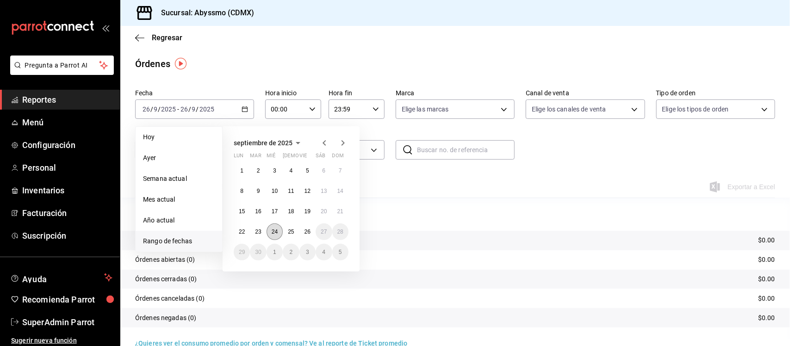
click at [278, 230] on button "24" at bounding box center [274, 231] width 16 height 17
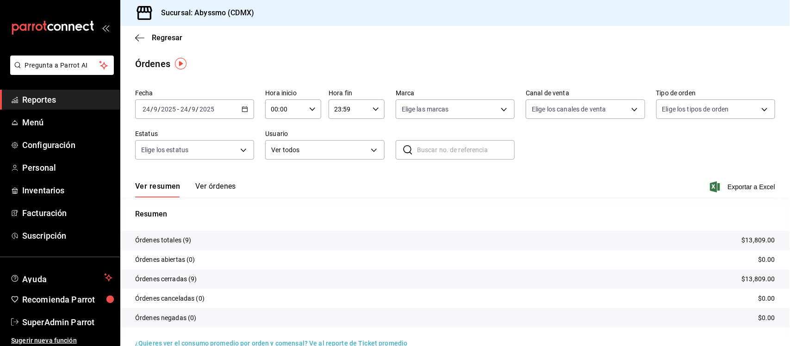
click at [216, 186] on button "Ver órdenes" at bounding box center [215, 190] width 41 height 16
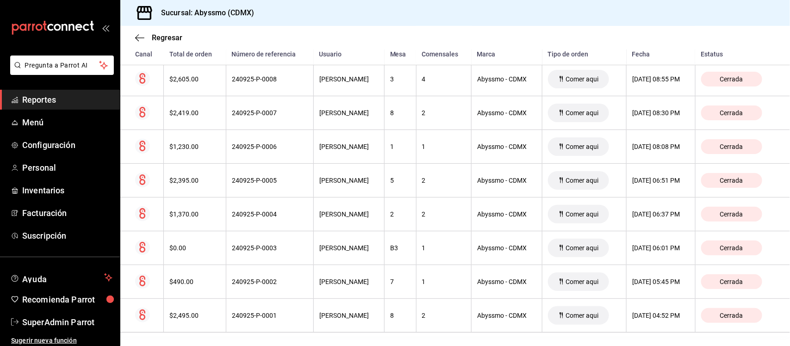
scroll to position [214, 0]
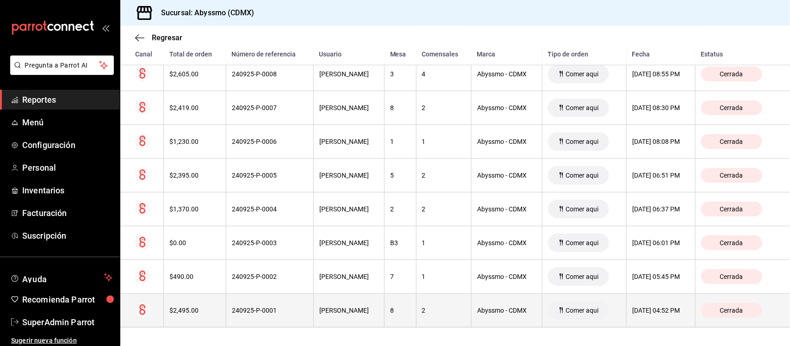
click at [241, 311] on div "240925-P-0001" at bounding box center [270, 310] width 76 height 7
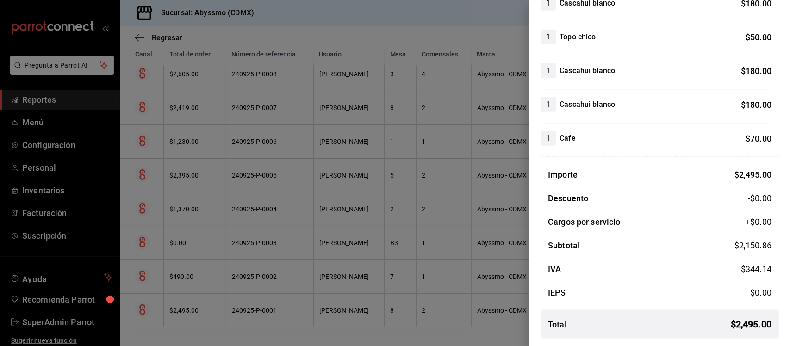
scroll to position [350, 0]
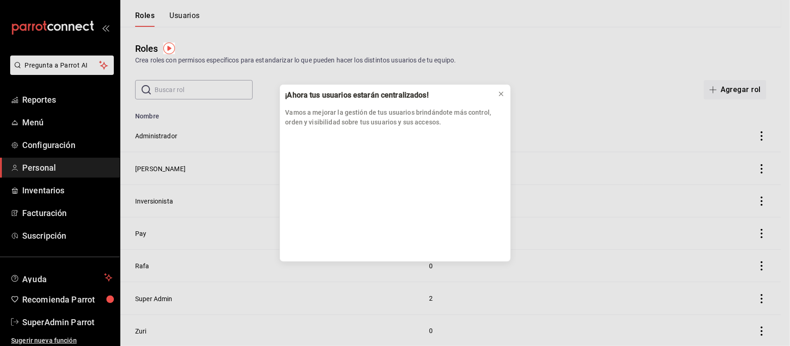
click at [188, 12] on div "¡Ahora tus usuarios estarán centralizados! Vamos a mejorar la gestión de tus us…" at bounding box center [395, 173] width 790 height 346
click at [503, 96] on icon at bounding box center [500, 93] width 7 height 7
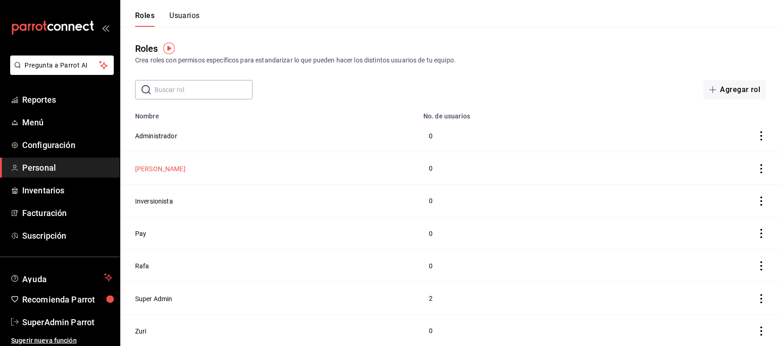
click at [147, 167] on button "David" at bounding box center [160, 168] width 50 height 9
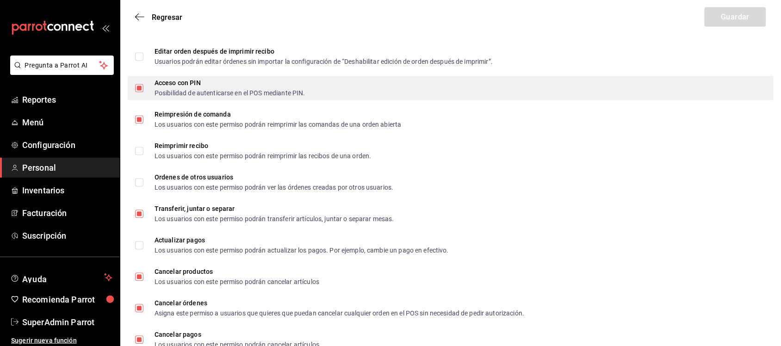
scroll to position [1592, 0]
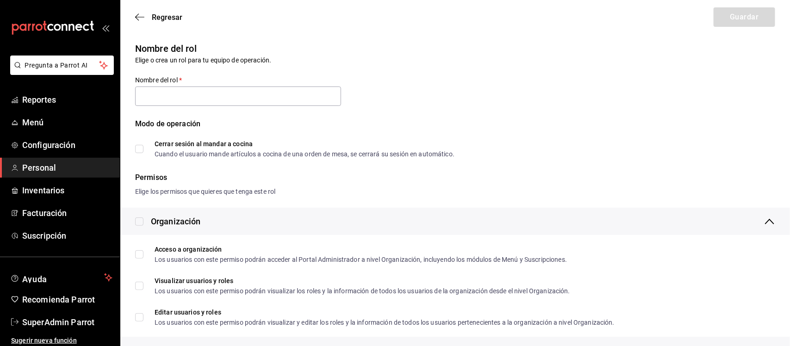
checkbox input "true"
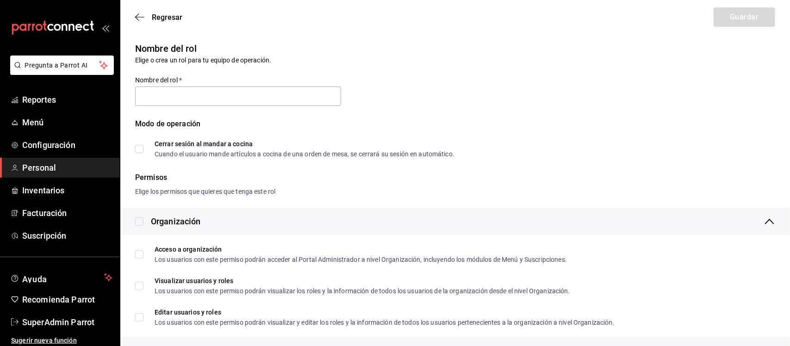
checkbox input "true"
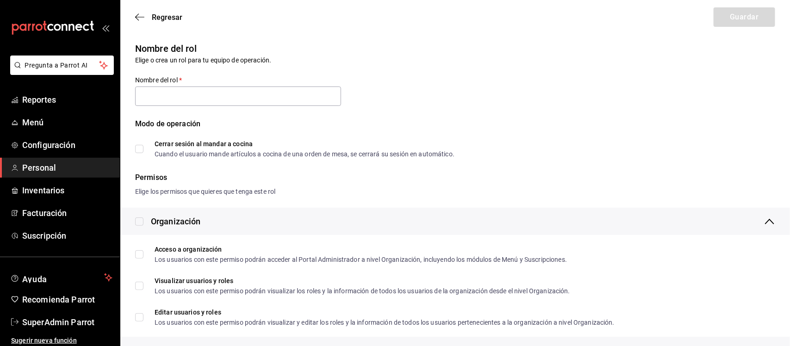
checkbox input "true"
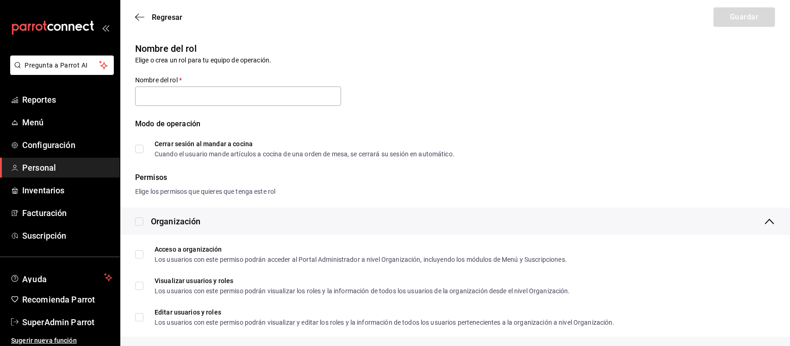
checkbox input "true"
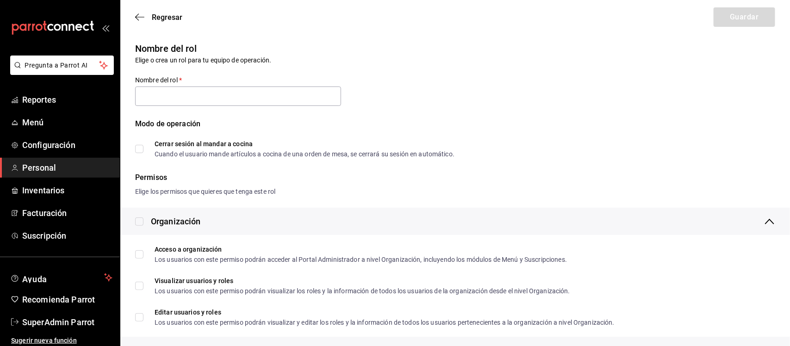
checkbox input "true"
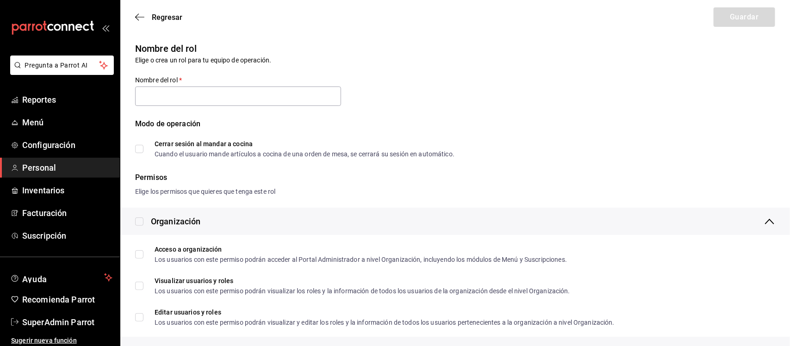
checkbox input "true"
type input "[PERSON_NAME]"
